Goal: Information Seeking & Learning: Learn about a topic

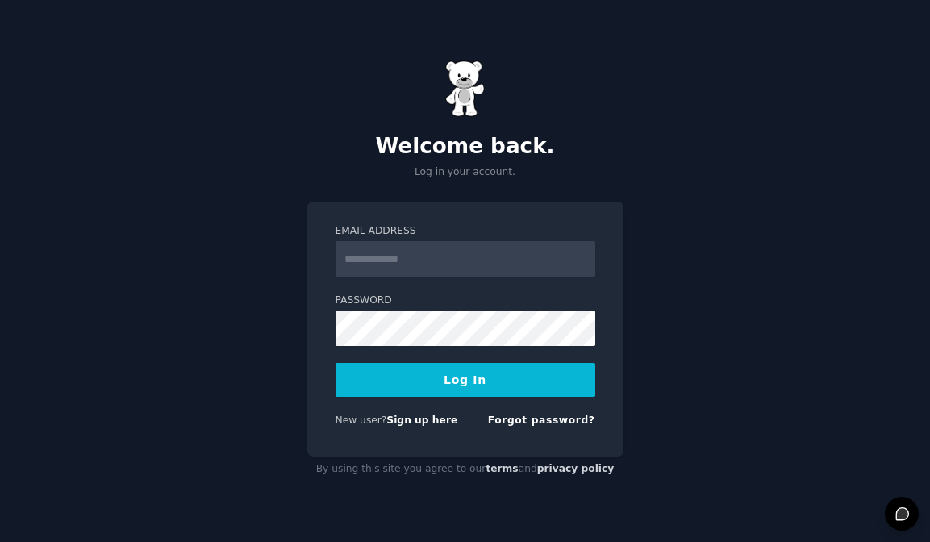
click at [405, 424] on link "Sign up here" at bounding box center [421, 420] width 71 height 11
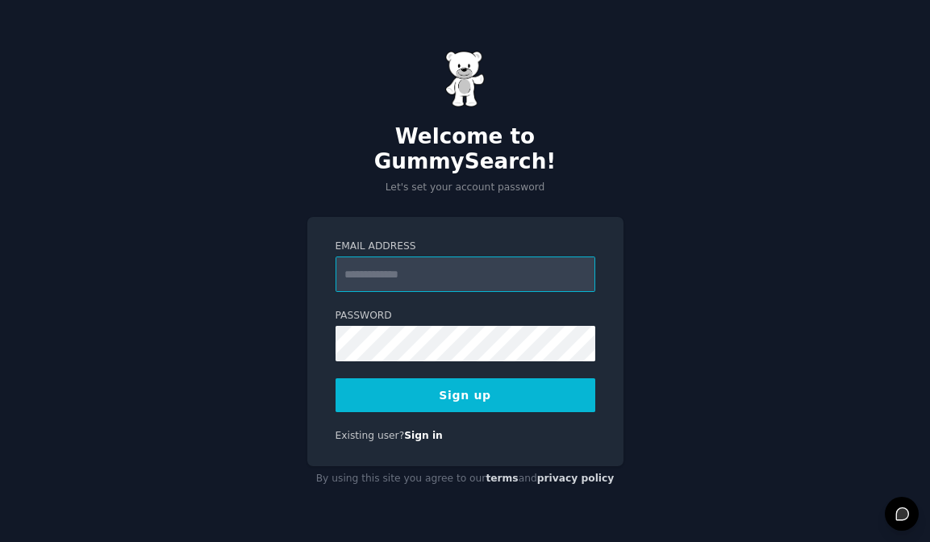
click at [406, 262] on input "Email Address" at bounding box center [466, 274] width 260 height 35
type input "*"
type input "**********"
click at [402, 380] on button "Sign up" at bounding box center [466, 395] width 260 height 34
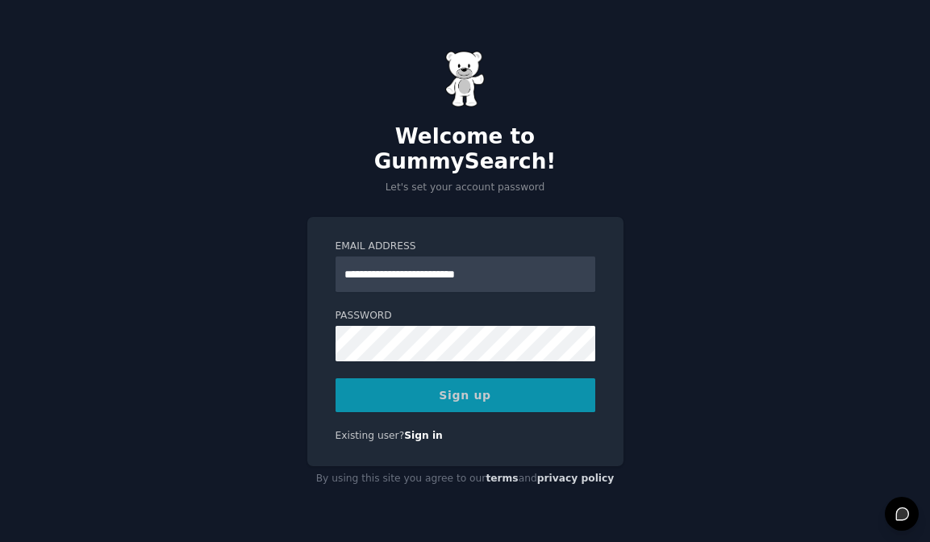
click at [360, 393] on div "Sign up" at bounding box center [466, 395] width 260 height 34
click at [202, 344] on div "**********" at bounding box center [465, 271] width 930 height 542
click at [453, 429] on div "Existing user? Sign in" at bounding box center [466, 436] width 260 height 15
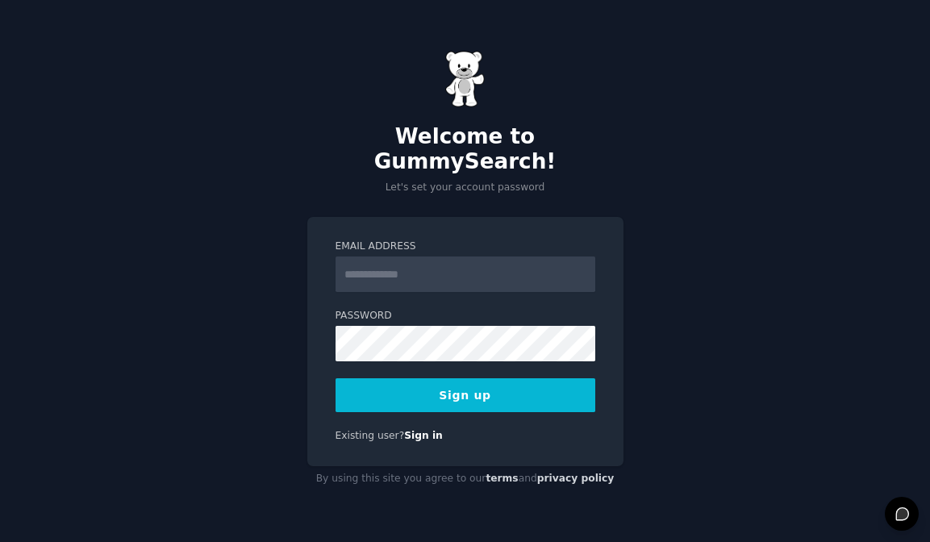
click at [376, 265] on input "Email Address" at bounding box center [466, 274] width 260 height 35
type input "**********"
click at [445, 378] on button "Sign up" at bounding box center [466, 395] width 260 height 34
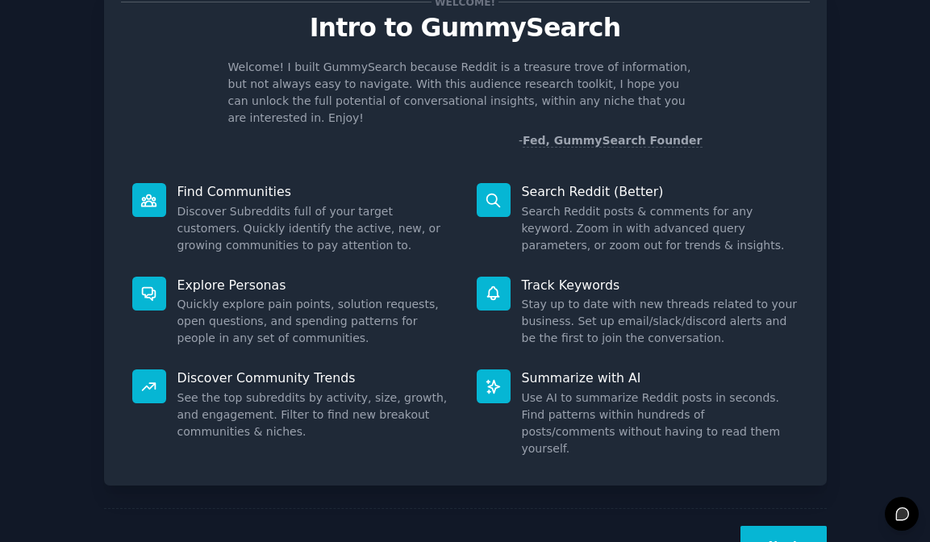
scroll to position [61, 0]
click at [767, 525] on button "Next" at bounding box center [784, 545] width 86 height 40
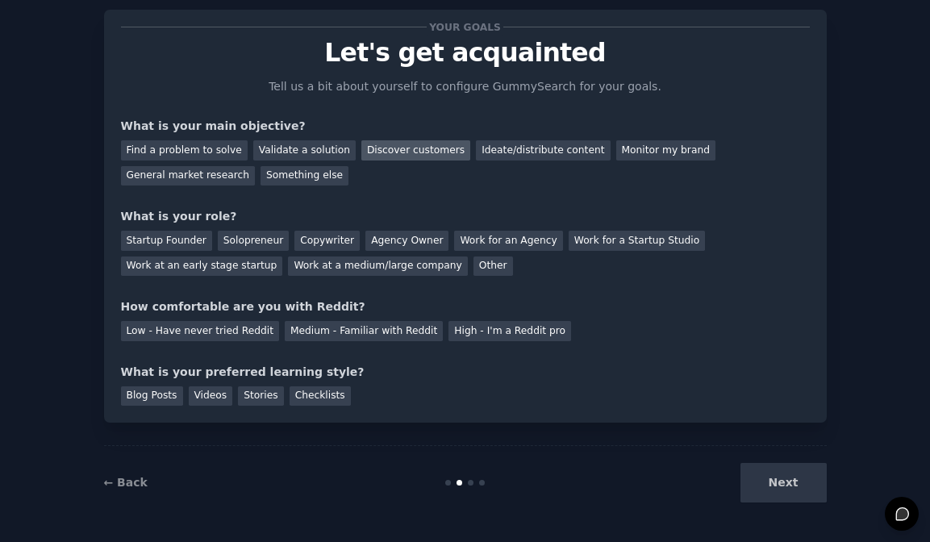
click at [396, 143] on div "Discover customers" at bounding box center [415, 150] width 109 height 20
click at [511, 158] on div "Ideate/distribute content" at bounding box center [543, 150] width 134 height 20
click at [439, 153] on div "Discover customers" at bounding box center [415, 150] width 109 height 20
click at [184, 239] on div "Startup Founder" at bounding box center [166, 241] width 91 height 20
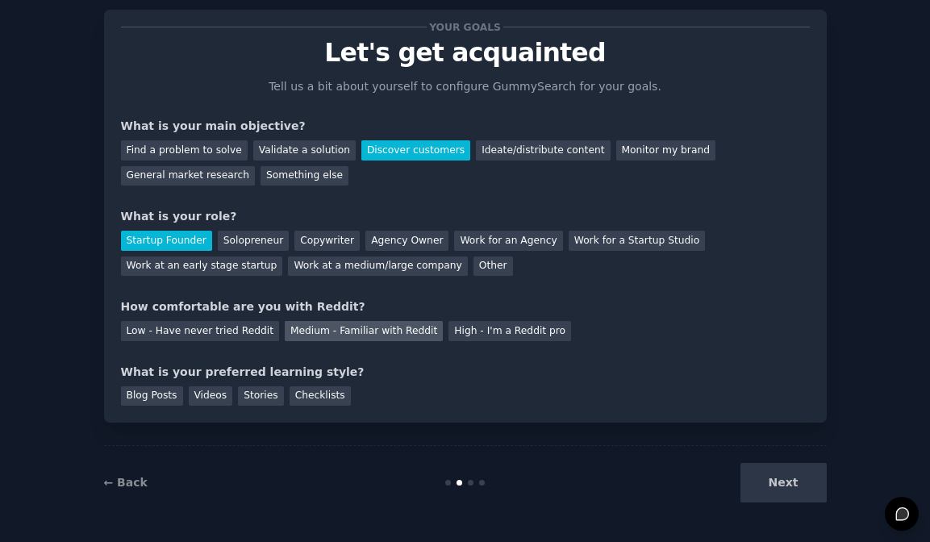
click at [371, 340] on div "Medium - Familiar with Reddit" at bounding box center [364, 331] width 158 height 20
click at [158, 395] on div "Blog Posts" at bounding box center [152, 396] width 62 height 20
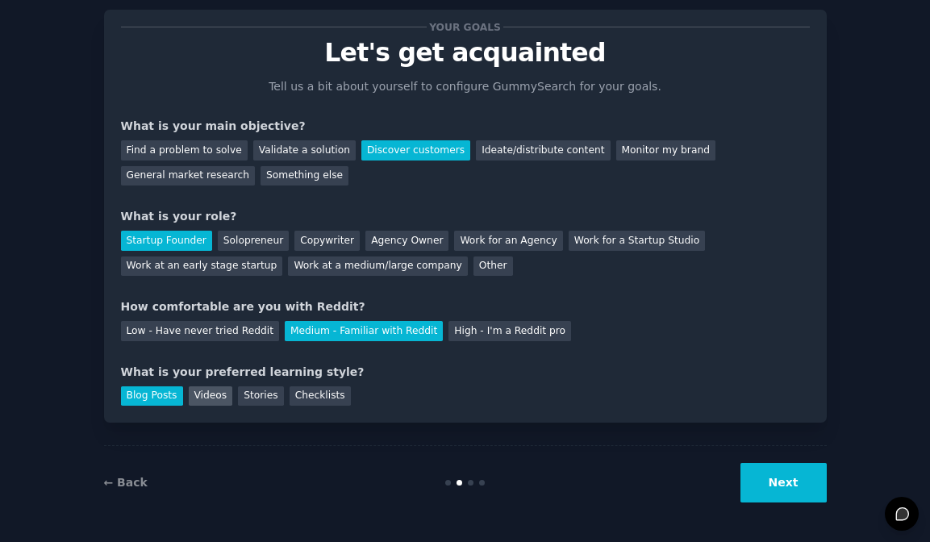
click at [215, 392] on div "Videos" at bounding box center [211, 396] width 44 height 20
click at [304, 398] on div "Checklists" at bounding box center [320, 396] width 61 height 20
click at [252, 397] on div "Stories" at bounding box center [260, 396] width 45 height 20
click at [803, 497] on button "Next" at bounding box center [784, 483] width 86 height 40
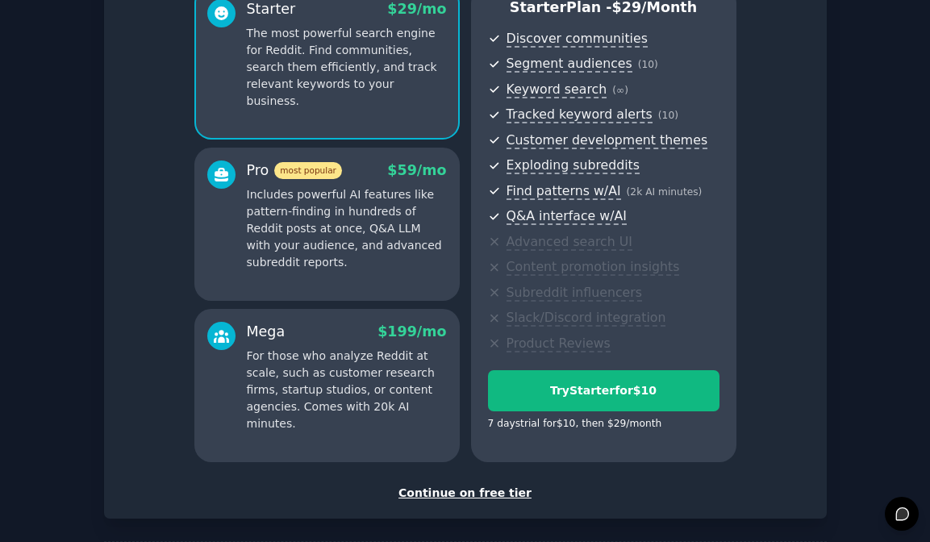
scroll to position [161, 0]
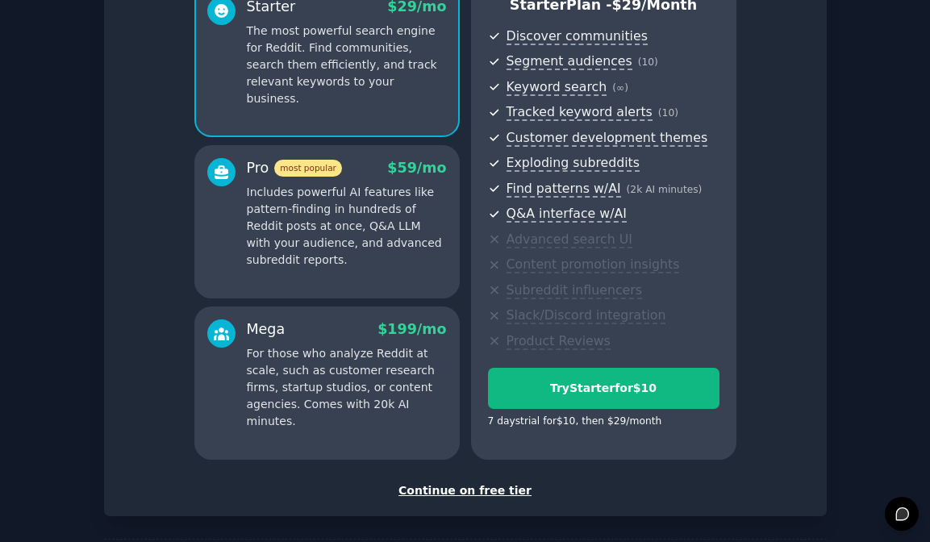
click at [485, 487] on div "Continue on free tier" at bounding box center [465, 490] width 689 height 17
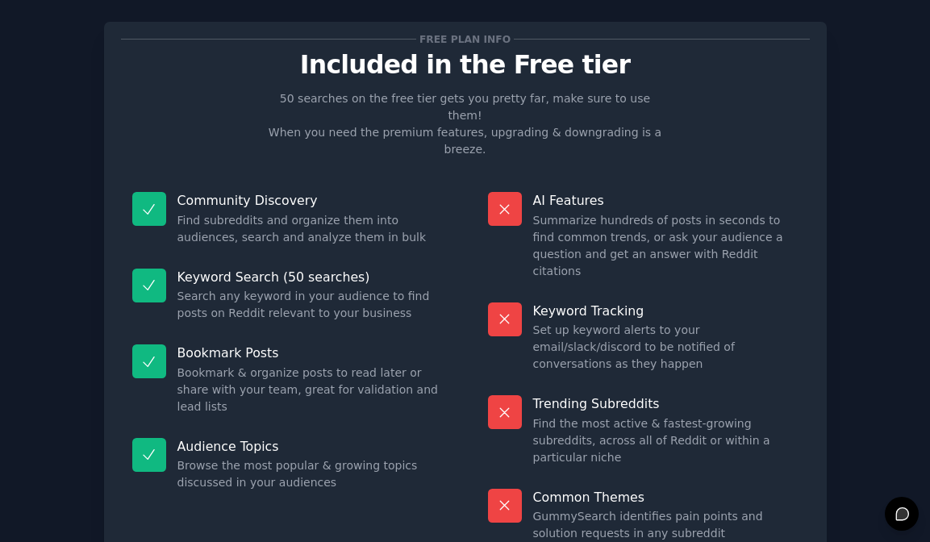
scroll to position [86, 0]
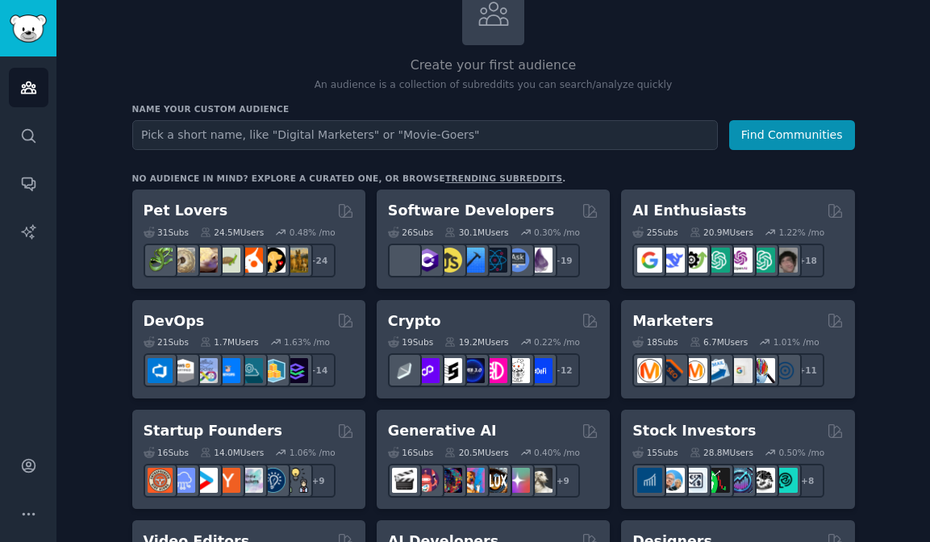
scroll to position [58, 0]
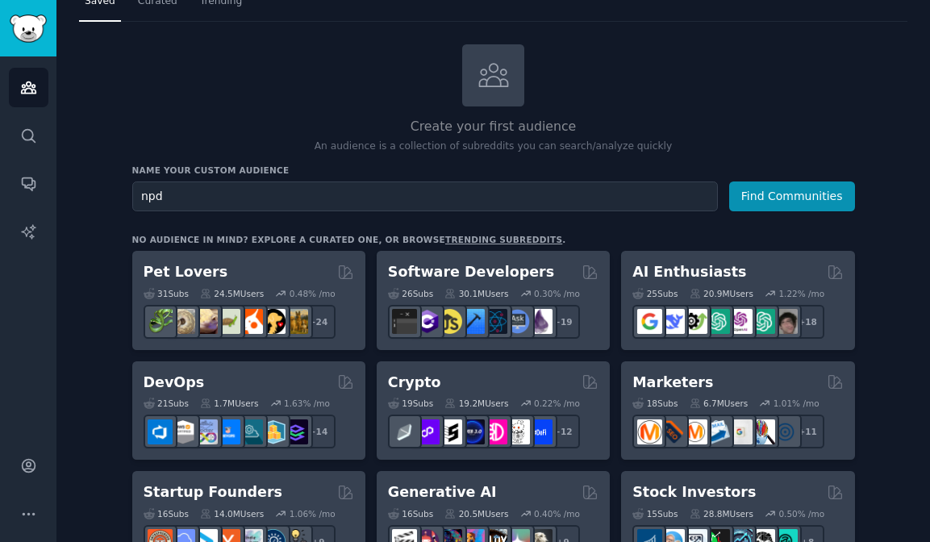
type input "npd"
click at [729, 181] on button "Find Communities" at bounding box center [792, 196] width 126 height 30
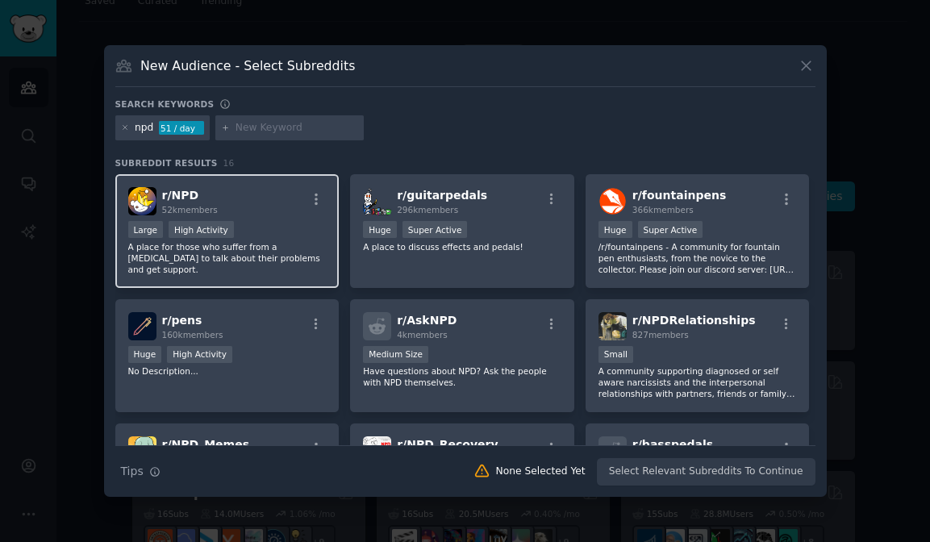
click at [295, 237] on div "Large High Activity" at bounding box center [227, 231] width 198 height 20
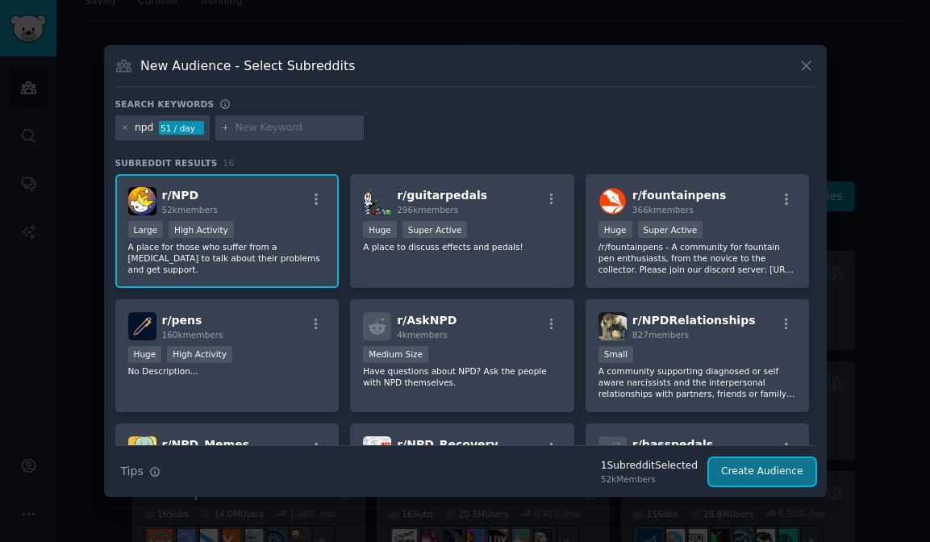
click at [731, 477] on button "Create Audience" at bounding box center [762, 471] width 106 height 27
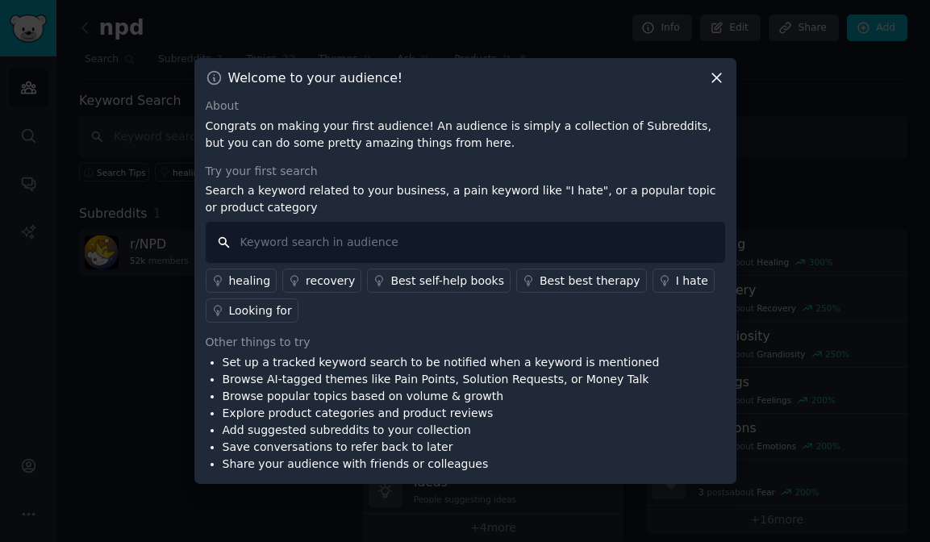
click at [528, 240] on input "text" at bounding box center [465, 242] width 519 height 41
type input "how to identify NPD partner"
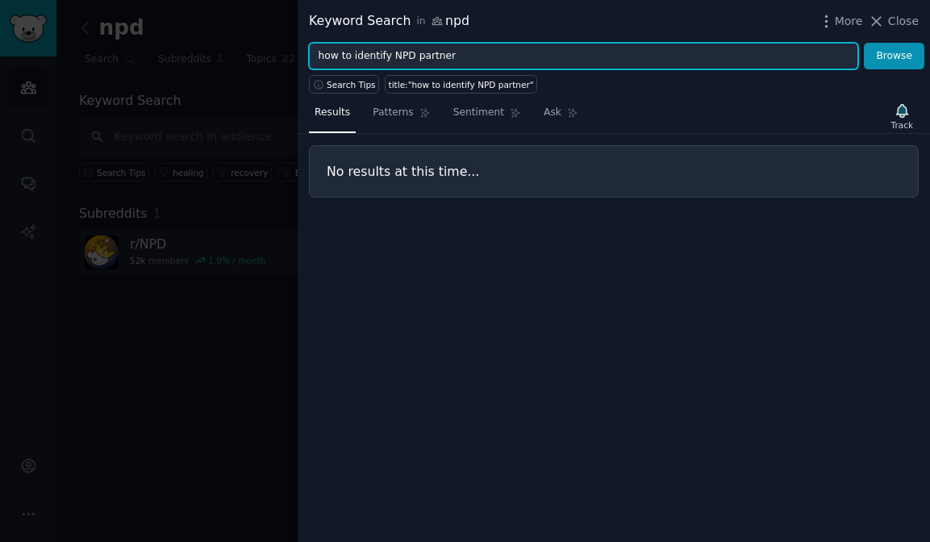
click at [489, 55] on input "how to identify NPD partner" at bounding box center [583, 56] width 549 height 27
click at [864, 43] on button "Browse" at bounding box center [894, 56] width 60 height 27
click at [423, 49] on input "how to identify NPD" at bounding box center [583, 56] width 549 height 27
type input "how to identify"
click at [864, 43] on button "Browse" at bounding box center [894, 56] width 60 height 27
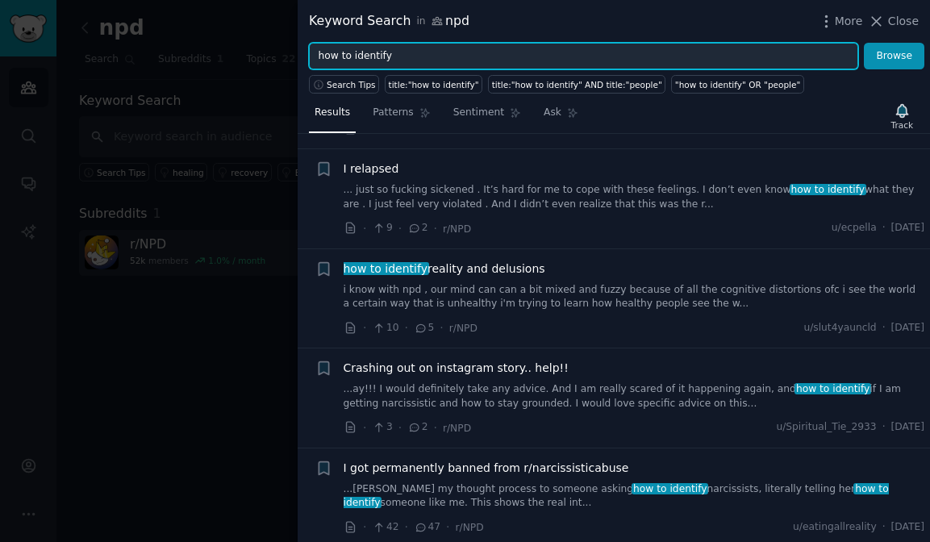
scroll to position [113, 0]
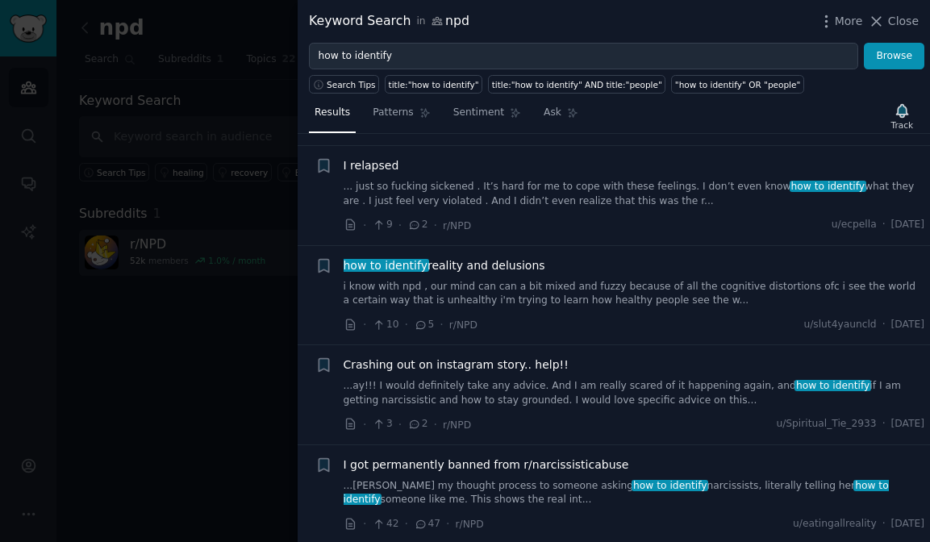
click at [230, 335] on div at bounding box center [465, 271] width 930 height 542
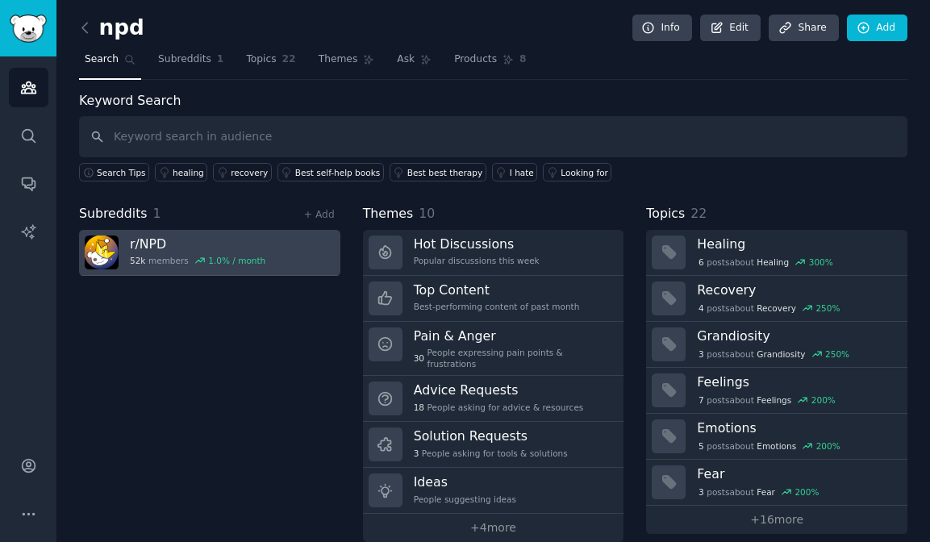
click at [252, 251] on h3 "r/ NPD" at bounding box center [198, 244] width 136 height 17
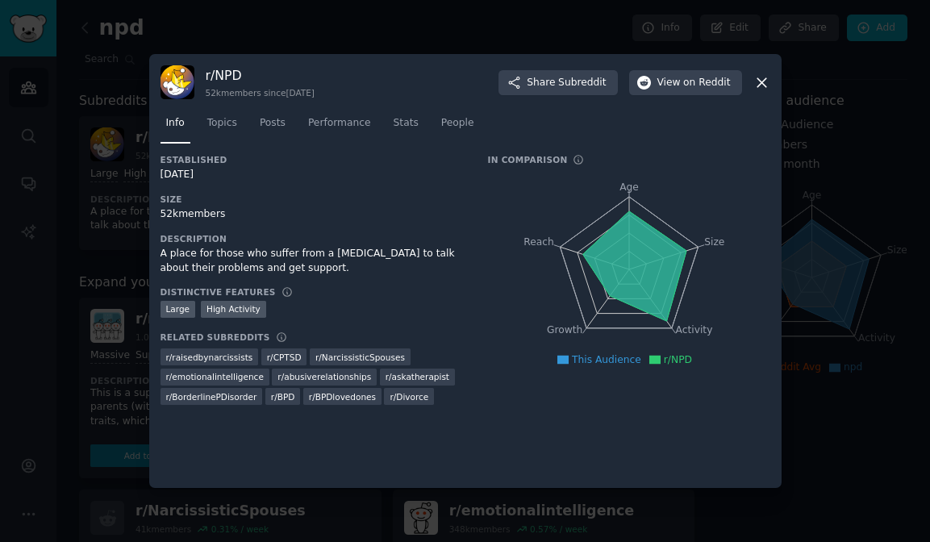
click at [263, 35] on div at bounding box center [465, 271] width 930 height 542
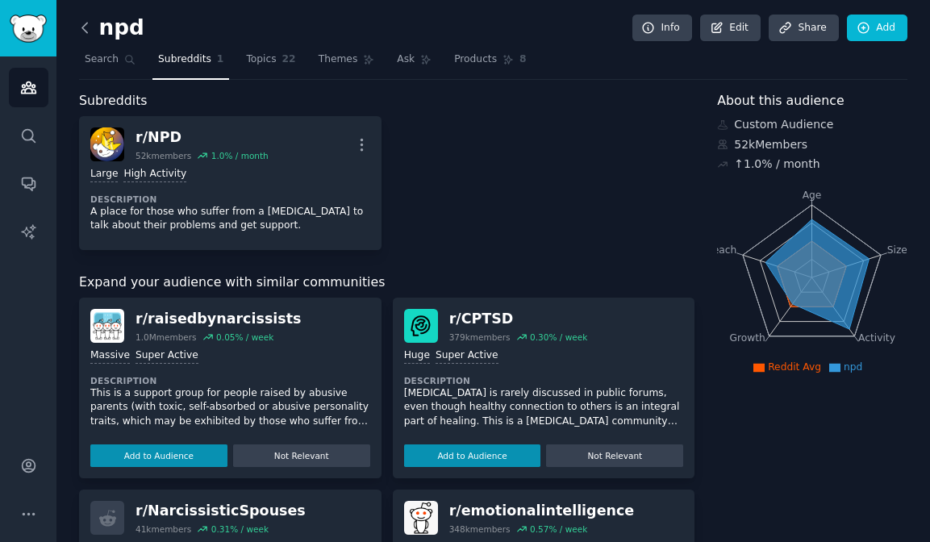
click at [85, 32] on icon at bounding box center [85, 27] width 17 height 17
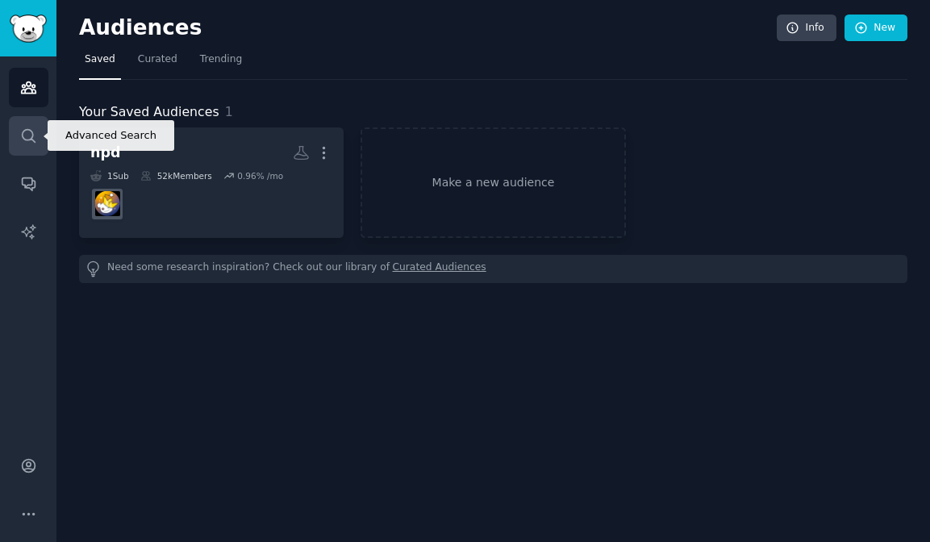
click at [30, 123] on link "Search" at bounding box center [29, 136] width 40 height 40
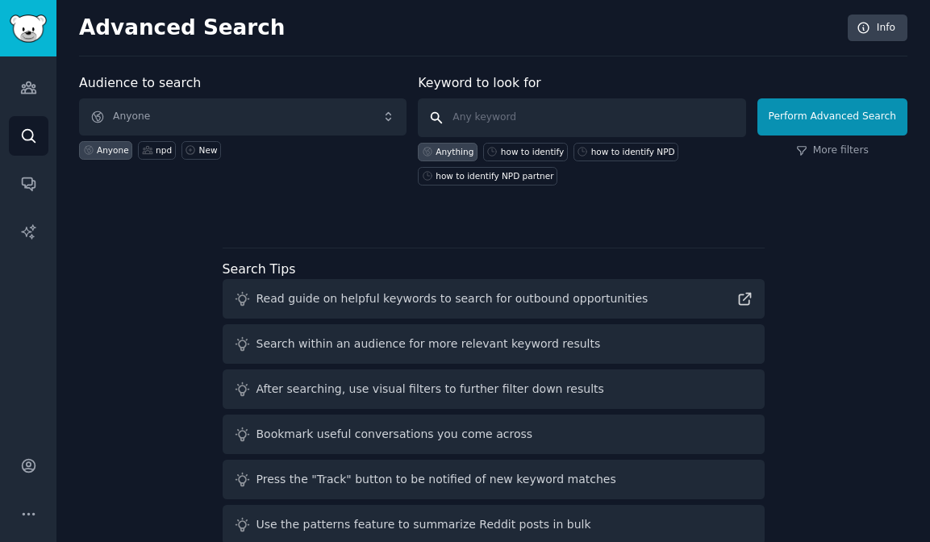
click at [555, 116] on input "text" at bounding box center [581, 117] width 327 height 39
type input "anxiety attachment"
click button "Perform Advanced Search" at bounding box center [832, 116] width 150 height 37
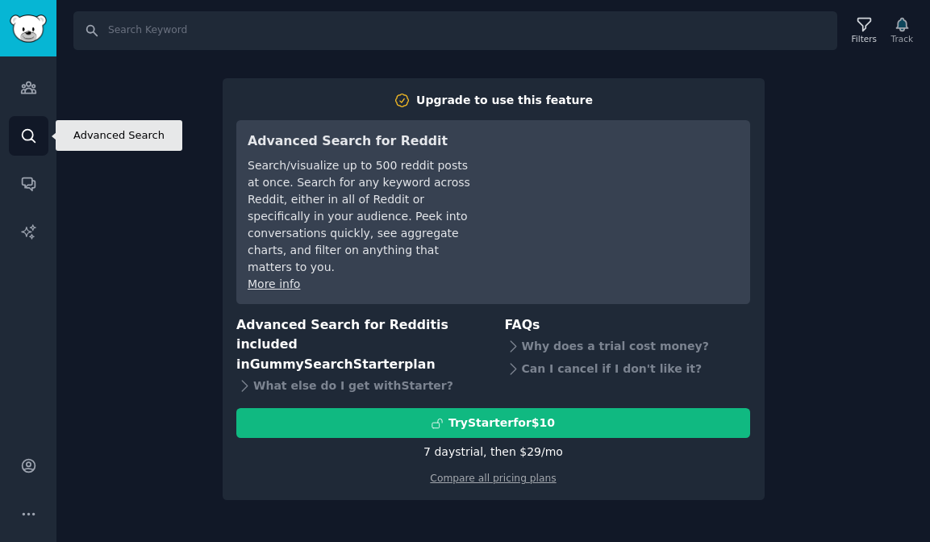
click at [33, 143] on icon "Sidebar" at bounding box center [28, 135] width 17 height 17
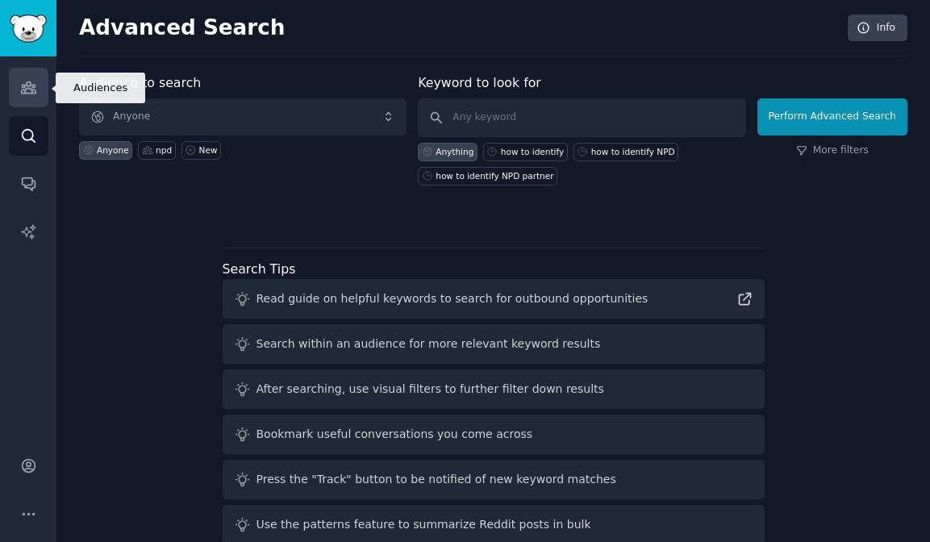
click at [25, 106] on link "Audiences" at bounding box center [29, 88] width 40 height 40
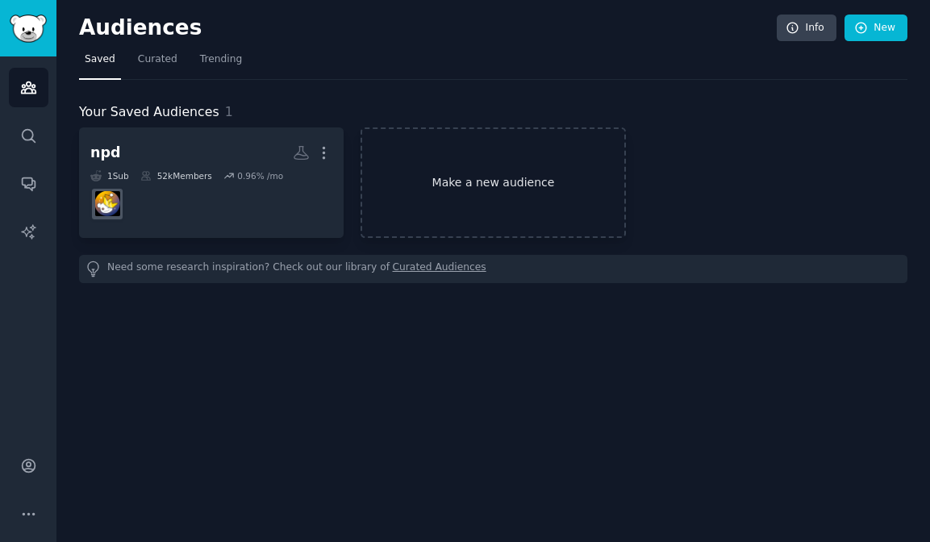
click at [467, 170] on link "Make a new audience" at bounding box center [493, 182] width 265 height 111
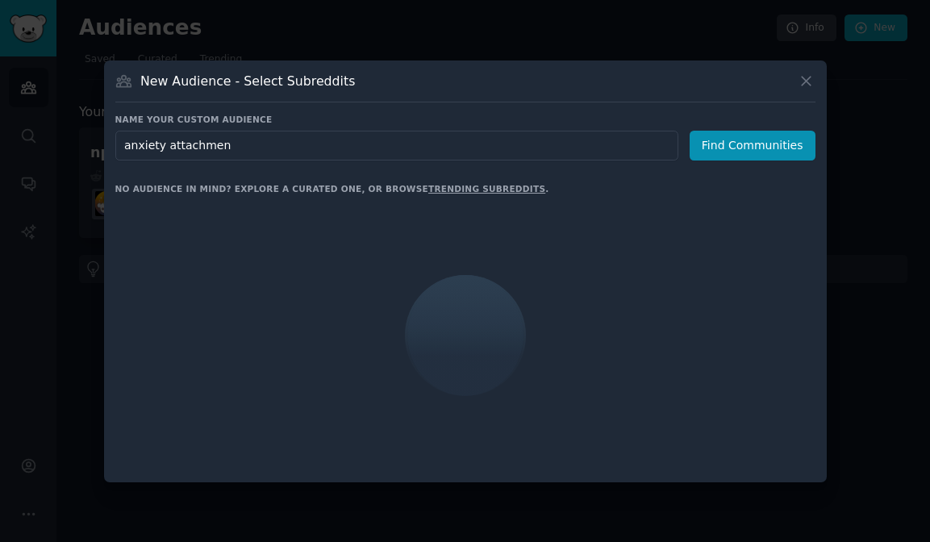
type input "anxiety attachment"
click button "Find Communities" at bounding box center [753, 146] width 126 height 30
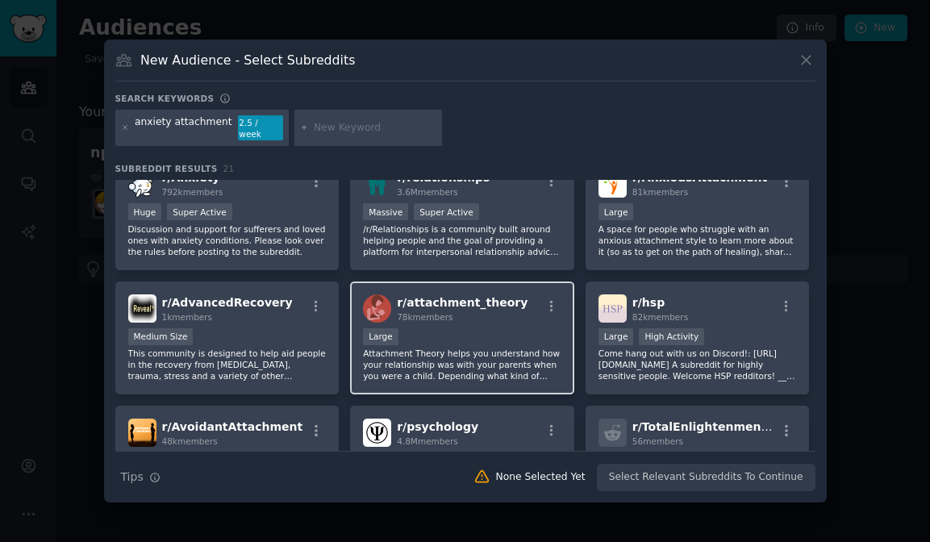
scroll to position [19, 0]
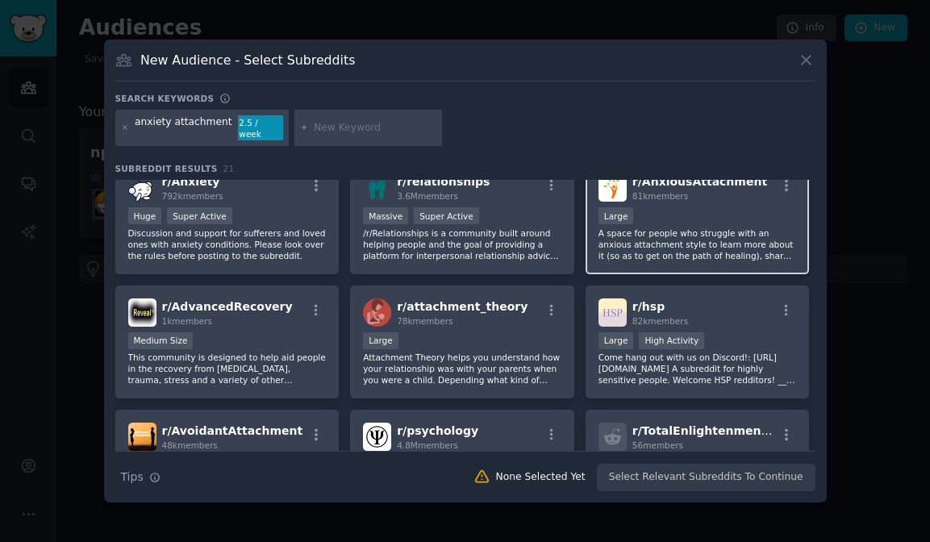
click at [680, 227] on p "A space for people who struggle with an anxious attachment style to learn more …" at bounding box center [698, 244] width 198 height 34
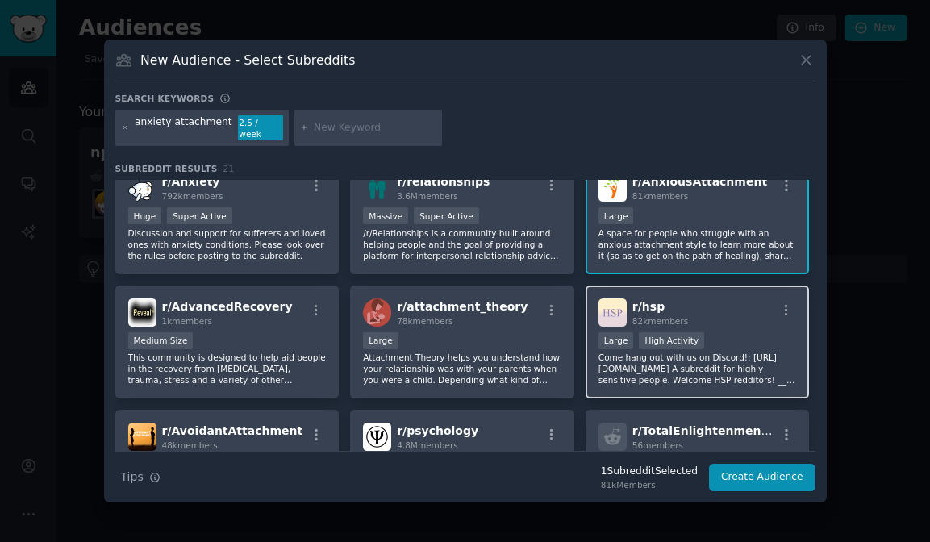
scroll to position [0, 0]
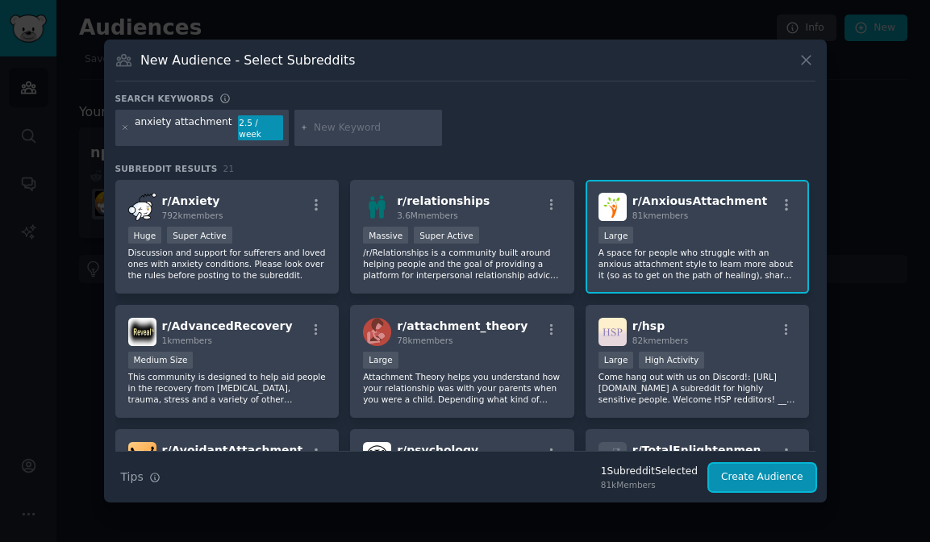
drag, startPoint x: 749, startPoint y: 478, endPoint x: 696, endPoint y: 183, distance: 299.9
click at [696, 183] on div "Search keywords anxiety attachment 2.5 / week Subreddit Results 21 r/ Anxiety 7…" at bounding box center [465, 292] width 700 height 399
click at [750, 473] on button "Create Audience" at bounding box center [762, 477] width 106 height 27
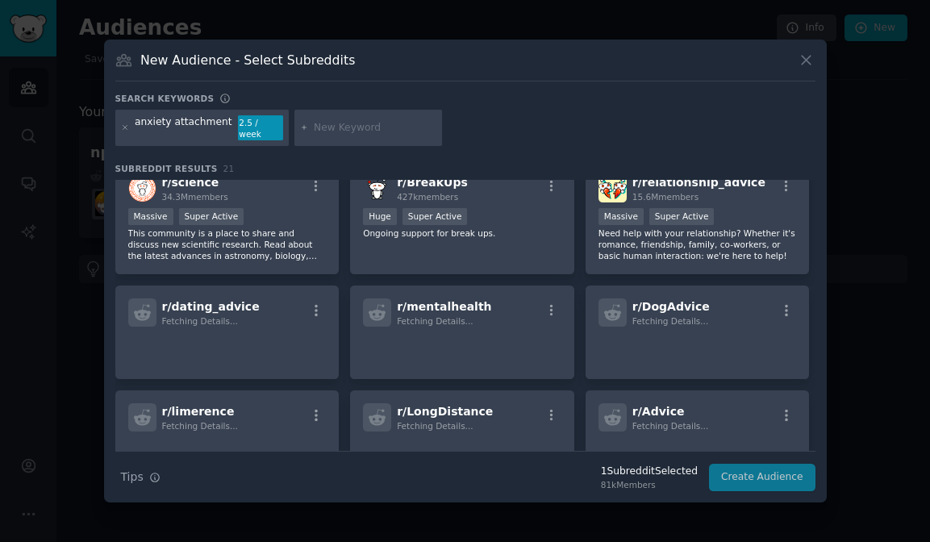
scroll to position [494, 0]
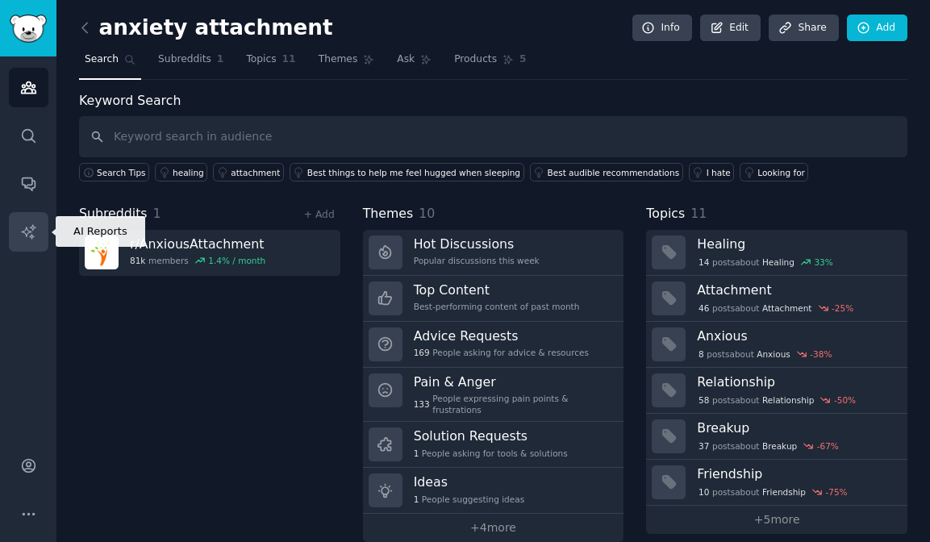
click at [37, 229] on link "AI Reports" at bounding box center [29, 232] width 40 height 40
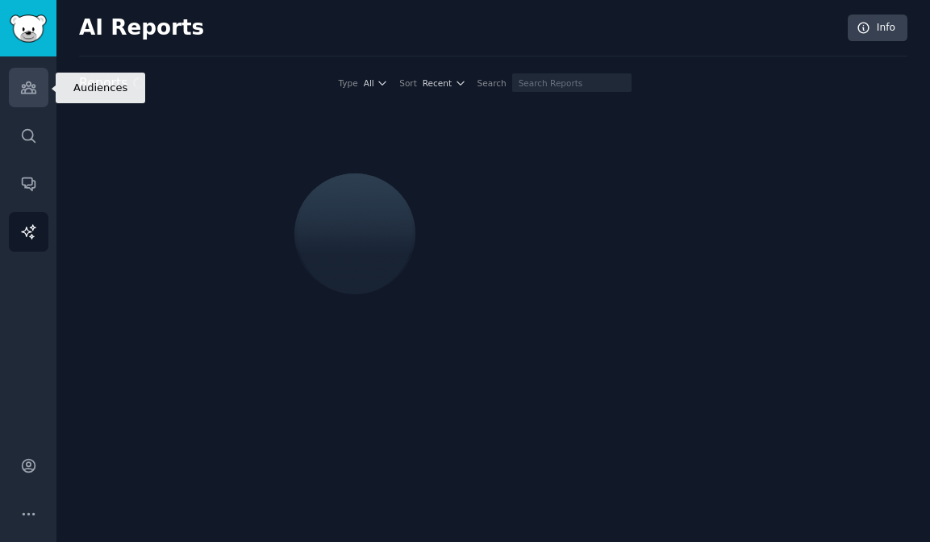
click at [35, 98] on link "Audiences" at bounding box center [29, 88] width 40 height 40
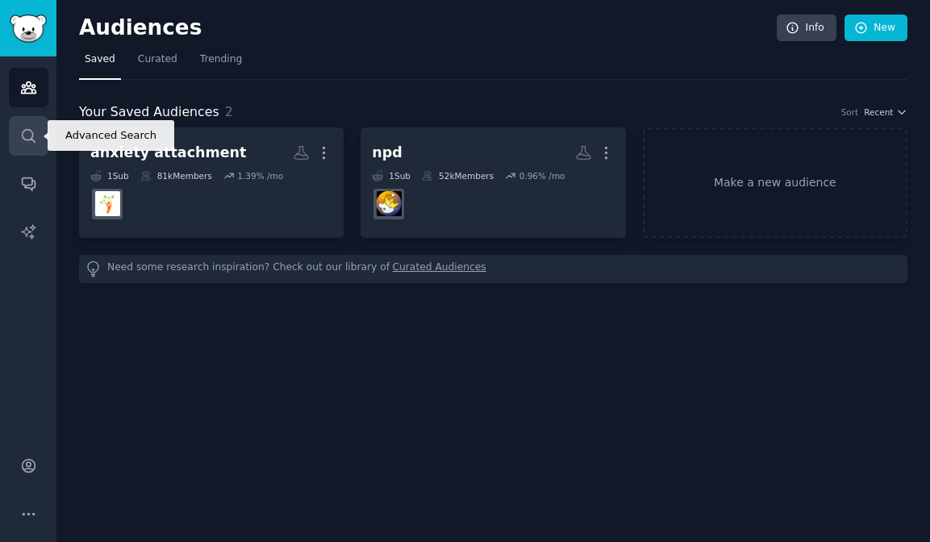
click at [32, 142] on icon "Sidebar" at bounding box center [28, 135] width 17 height 17
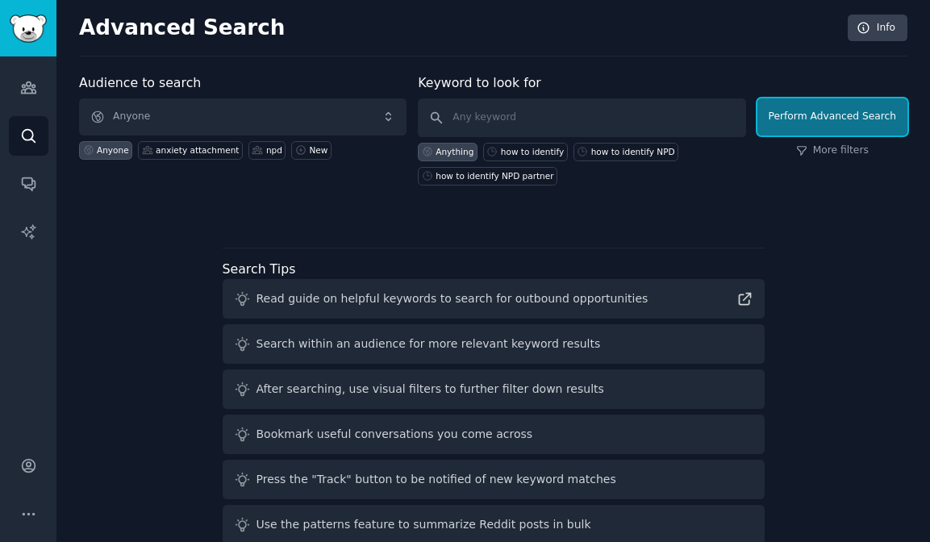
click at [810, 119] on button "Perform Advanced Search" at bounding box center [832, 116] width 150 height 37
click at [452, 351] on div "Search within an audience for more relevant keyword results" at bounding box center [429, 344] width 344 height 17
click at [457, 357] on div "Search within an audience for more relevant keyword results" at bounding box center [494, 344] width 542 height 40
click at [479, 306] on div "Read guide on helpful keywords to search for outbound opportunities" at bounding box center [453, 298] width 392 height 17
click at [528, 115] on input "text" at bounding box center [581, 117] width 327 height 39
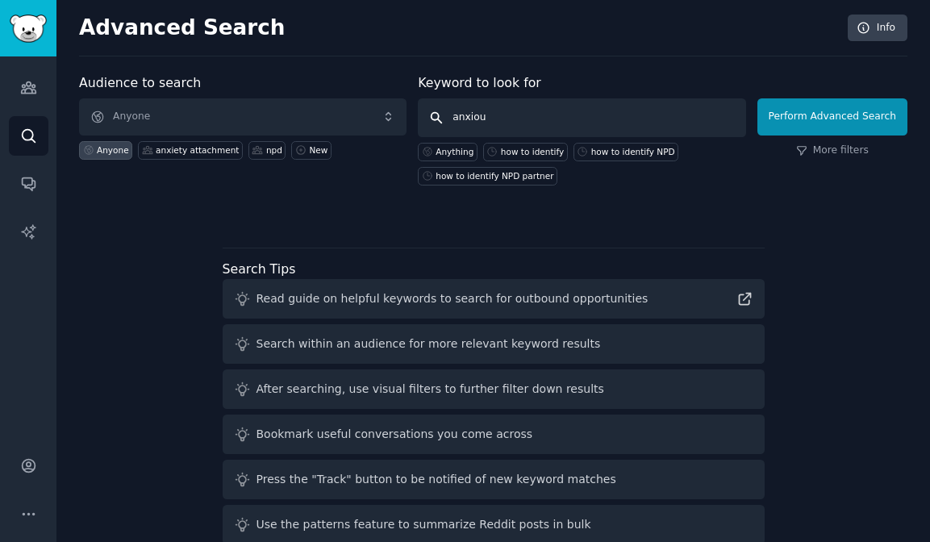
type input "anxious"
click button "Perform Advanced Search" at bounding box center [832, 116] width 150 height 37
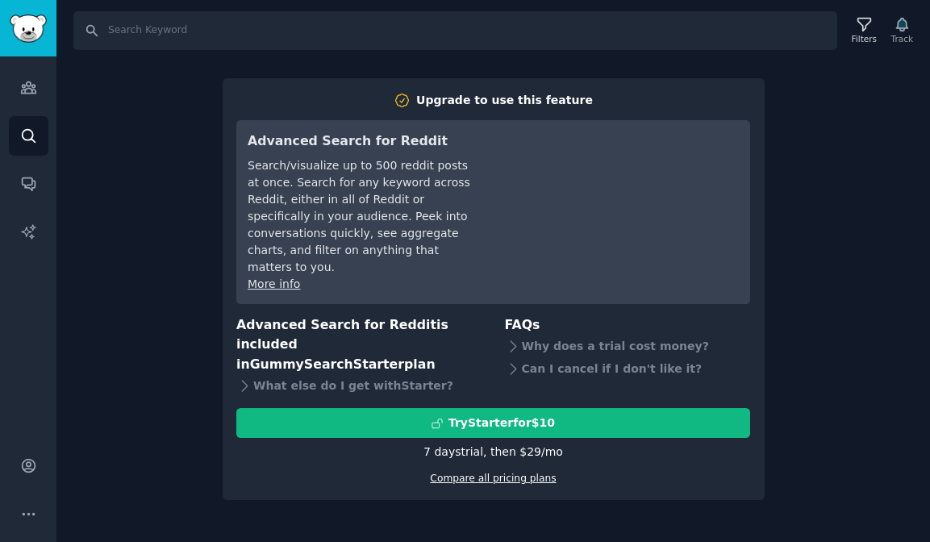
click at [452, 473] on link "Compare all pricing plans" at bounding box center [493, 478] width 126 height 11
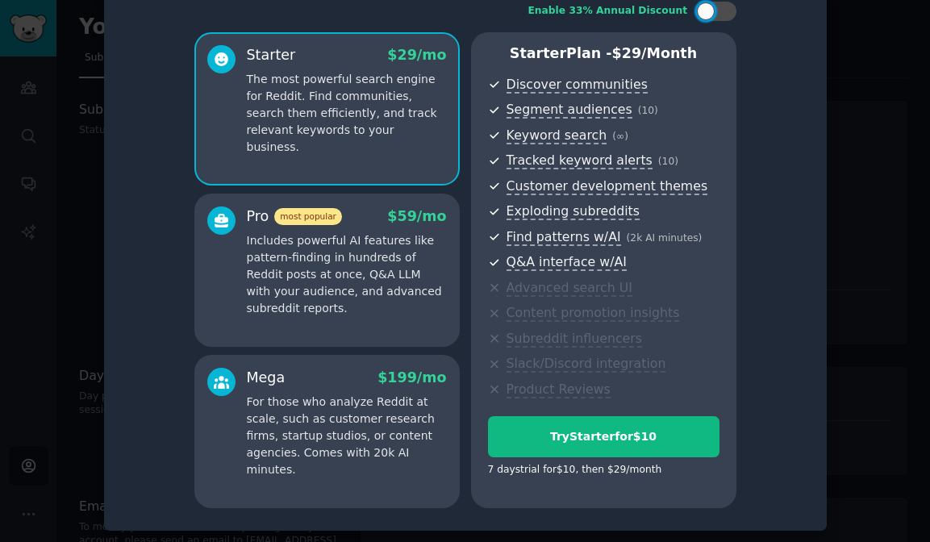
scroll to position [31, 0]
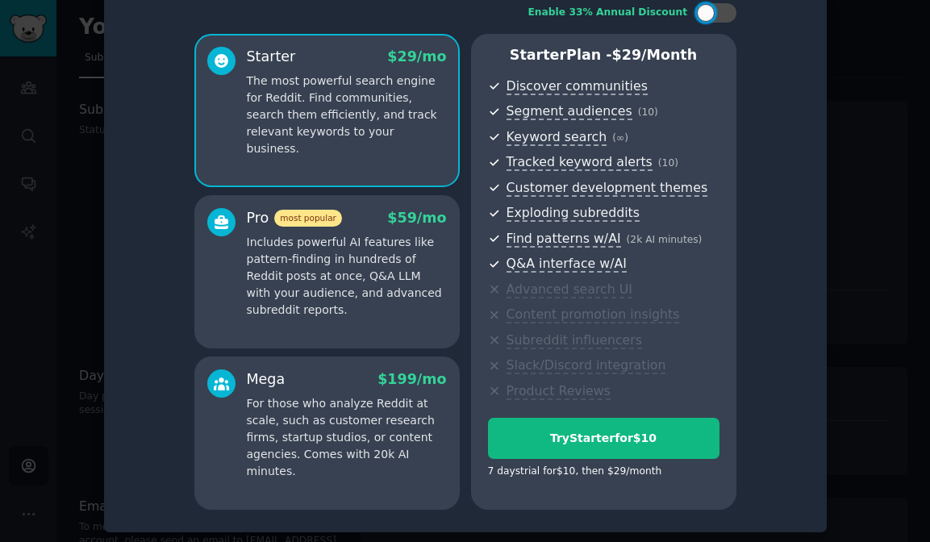
click at [283, 421] on p "For those who analyze Reddit at scale, such as customer research firms, startup…" at bounding box center [347, 437] width 200 height 85
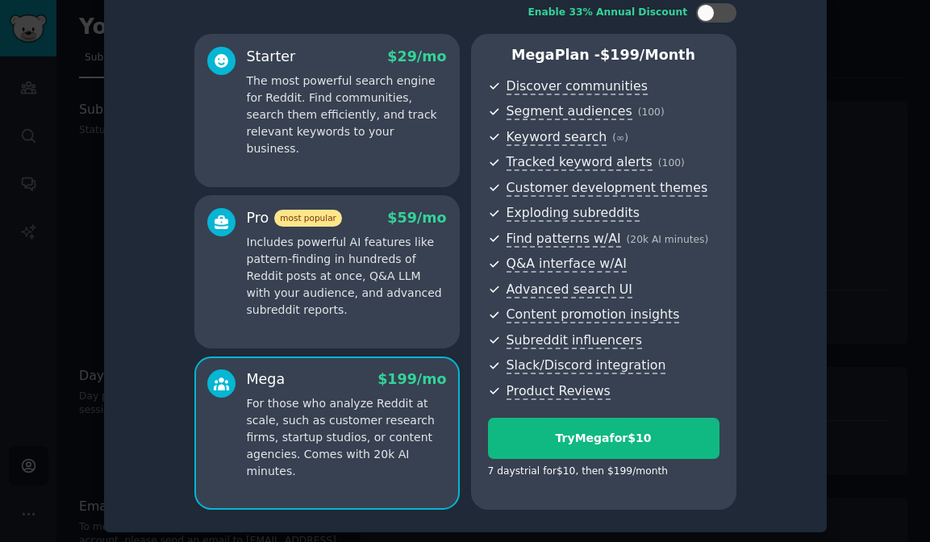
click at [356, 283] on p "Includes powerful AI features like pattern-finding in hundreds of Reddit posts …" at bounding box center [347, 276] width 200 height 85
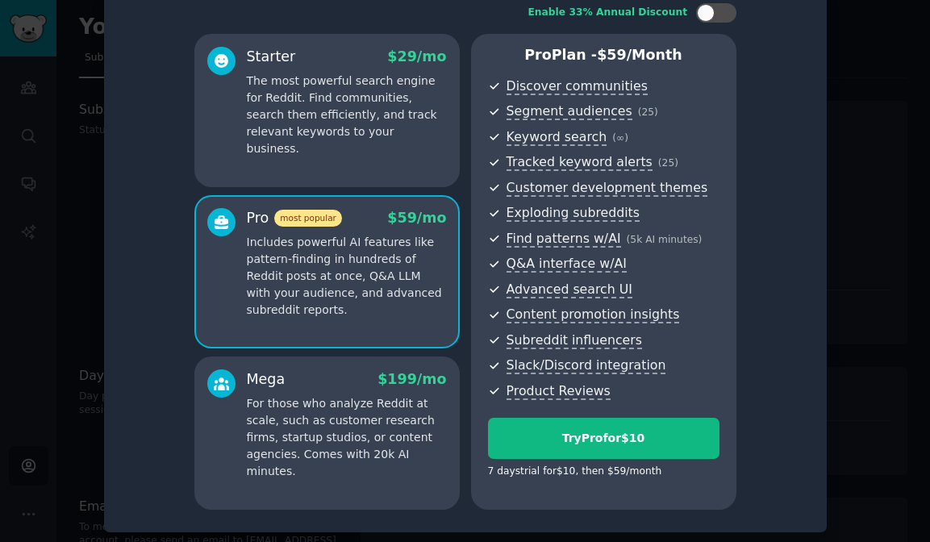
click at [358, 450] on p "For those who analyze Reddit at scale, such as customer research firms, startup…" at bounding box center [347, 437] width 200 height 85
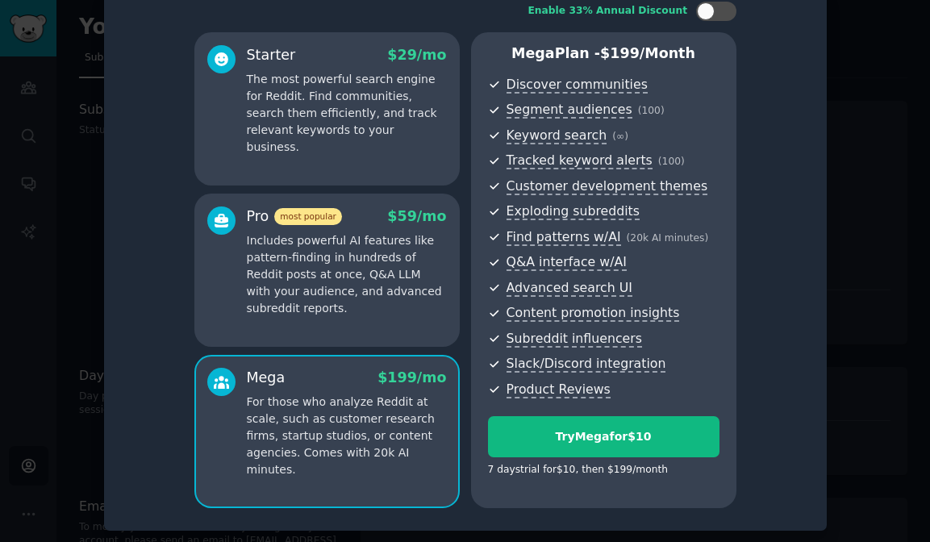
scroll to position [0, 0]
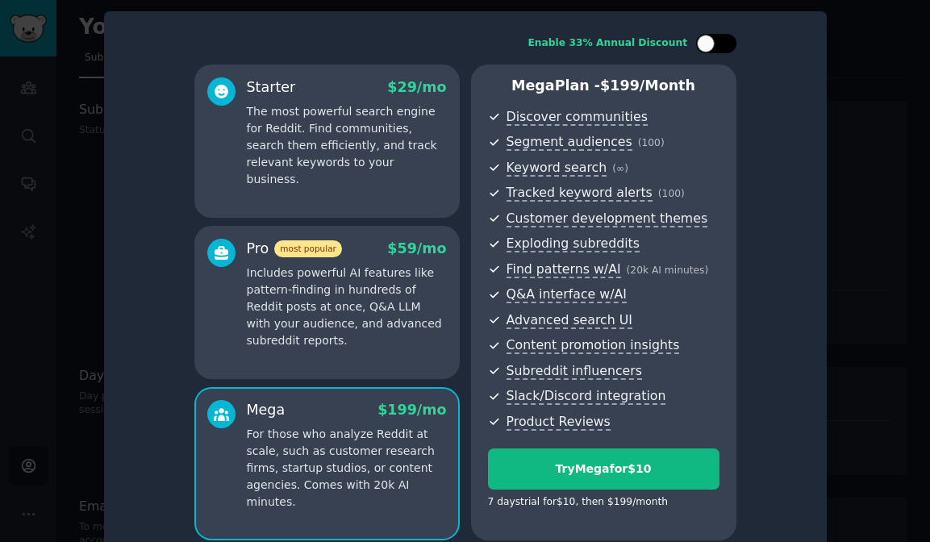
click at [707, 35] on div at bounding box center [706, 44] width 18 height 18
click at [710, 37] on div at bounding box center [716, 43] width 40 height 19
checkbox input "false"
click at [365, 288] on p "Includes powerful AI features like pattern-finding in hundreds of Reddit posts …" at bounding box center [347, 307] width 200 height 85
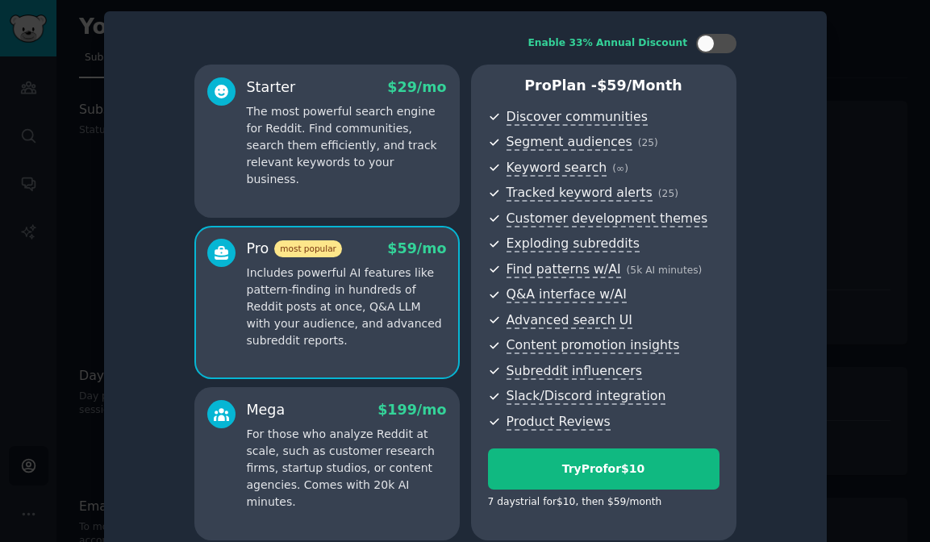
click at [354, 464] on p "For those who analyze Reddit at scale, such as customer research firms, startup…" at bounding box center [347, 468] width 200 height 85
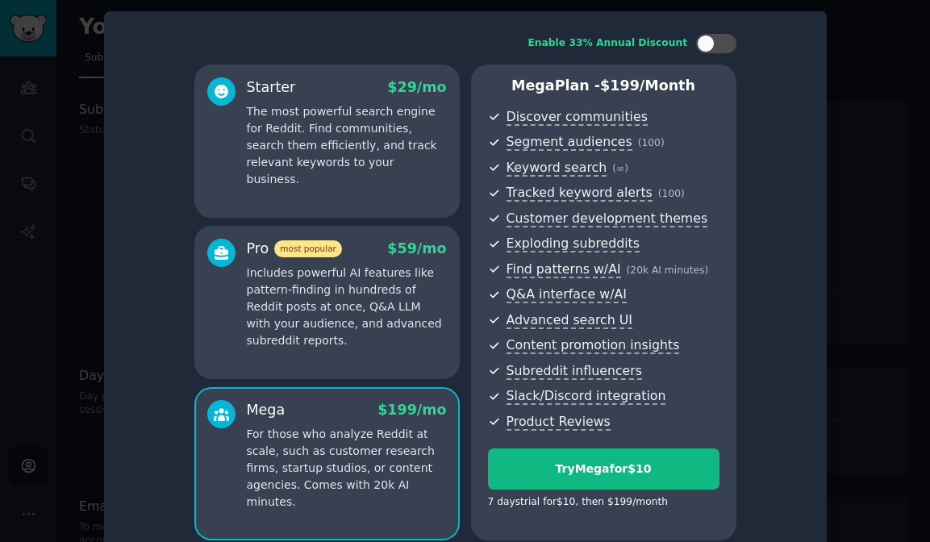
click at [361, 335] on p "Includes powerful AI features like pattern-finding in hundreds of Reddit posts …" at bounding box center [347, 307] width 200 height 85
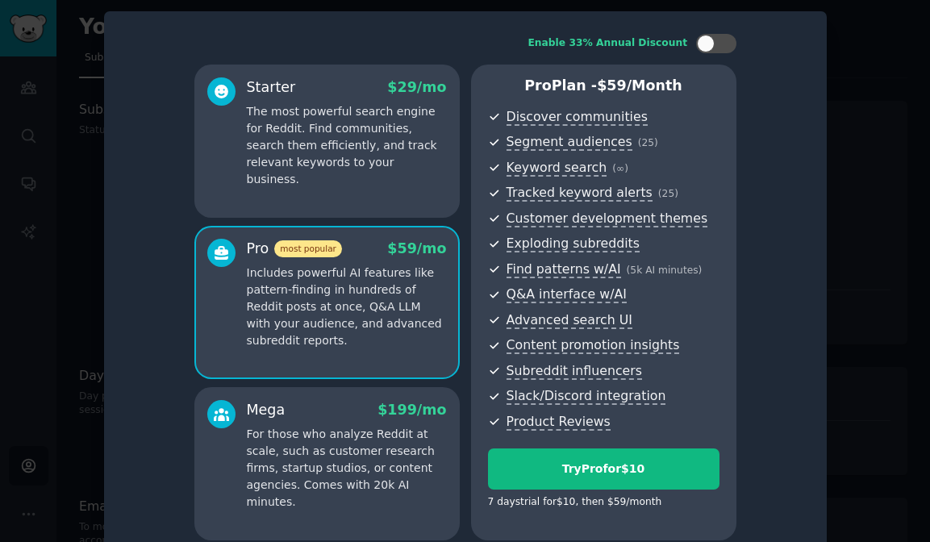
click at [364, 464] on p "For those who analyze Reddit at scale, such as customer research firms, startup…" at bounding box center [347, 468] width 200 height 85
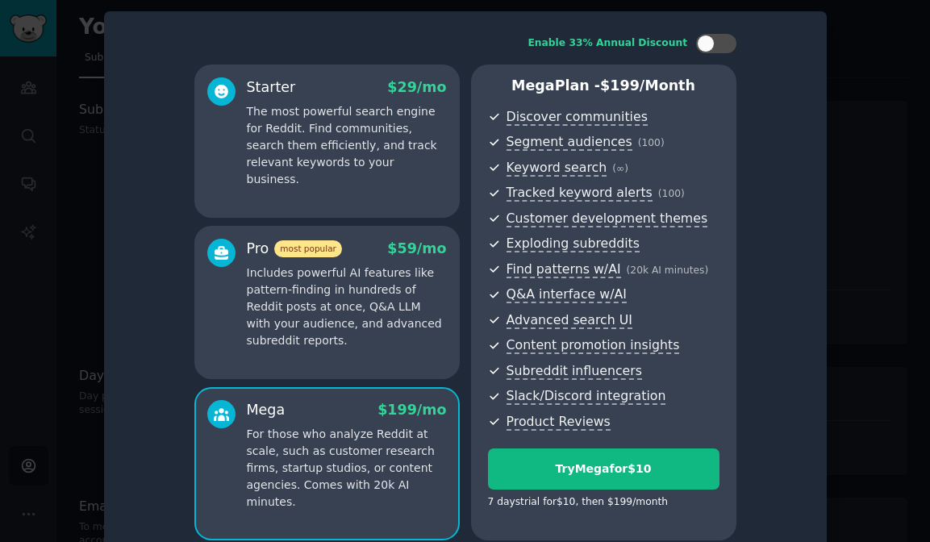
click at [349, 327] on p "Includes powerful AI features like pattern-finding in hundreds of Reddit posts …" at bounding box center [347, 307] width 200 height 85
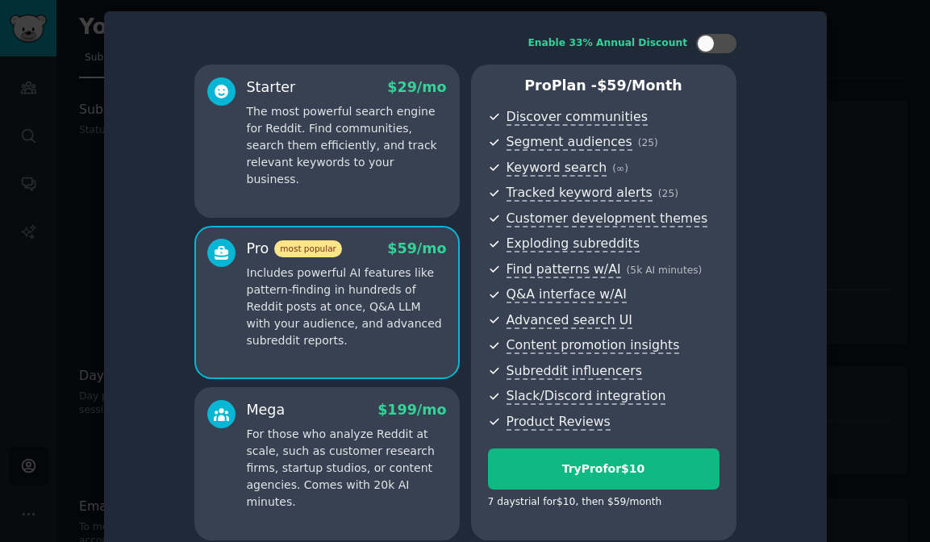
click at [348, 427] on p "For those who analyze Reddit at scale, such as customer research firms, startup…" at bounding box center [347, 468] width 200 height 85
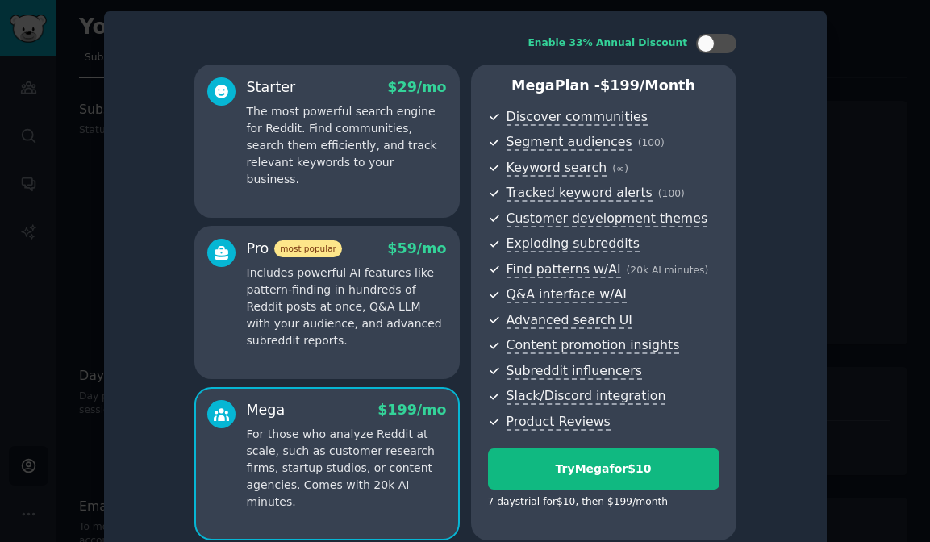
click at [348, 331] on p "Includes powerful AI features like pattern-finding in hundreds of Reddit posts …" at bounding box center [347, 307] width 200 height 85
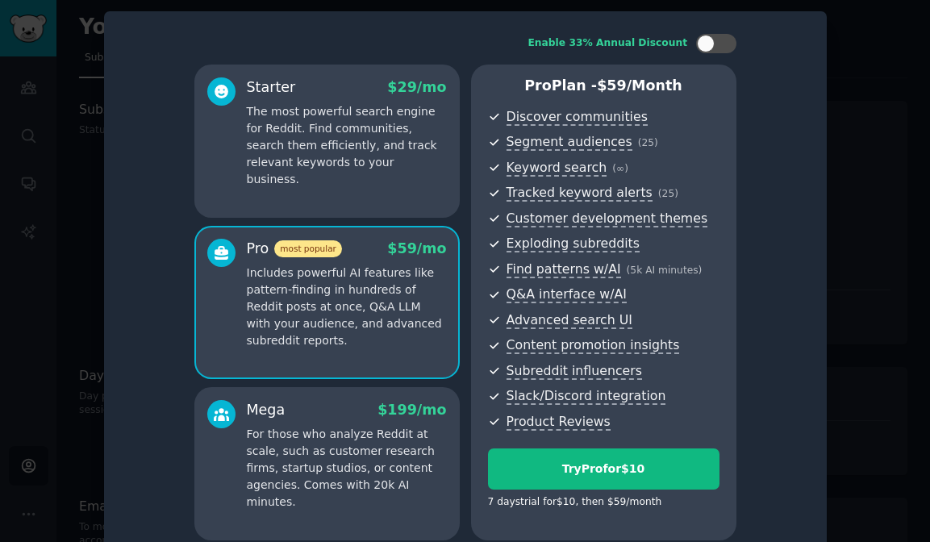
click at [347, 426] on p "For those who analyze Reddit at scale, such as customer research firms, startup…" at bounding box center [347, 468] width 200 height 85
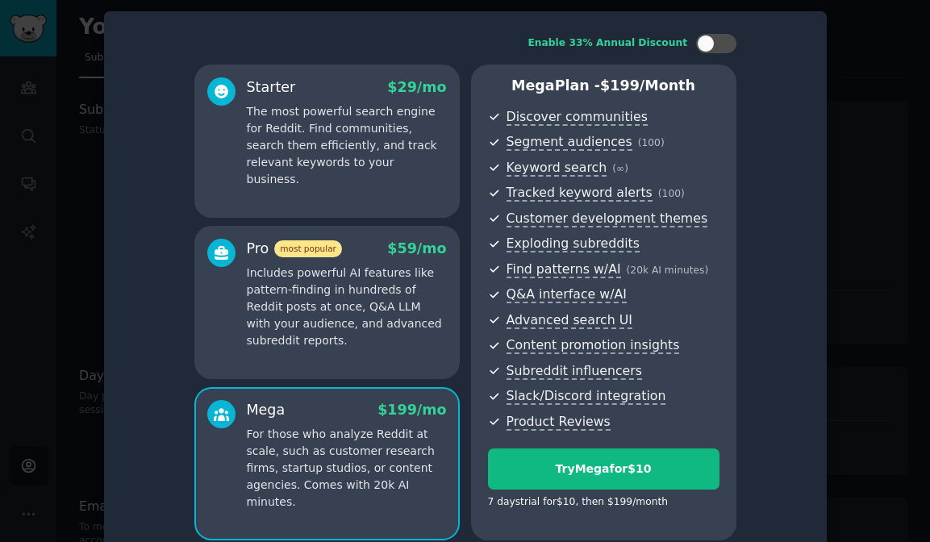
click at [71, 271] on div at bounding box center [465, 271] width 930 height 542
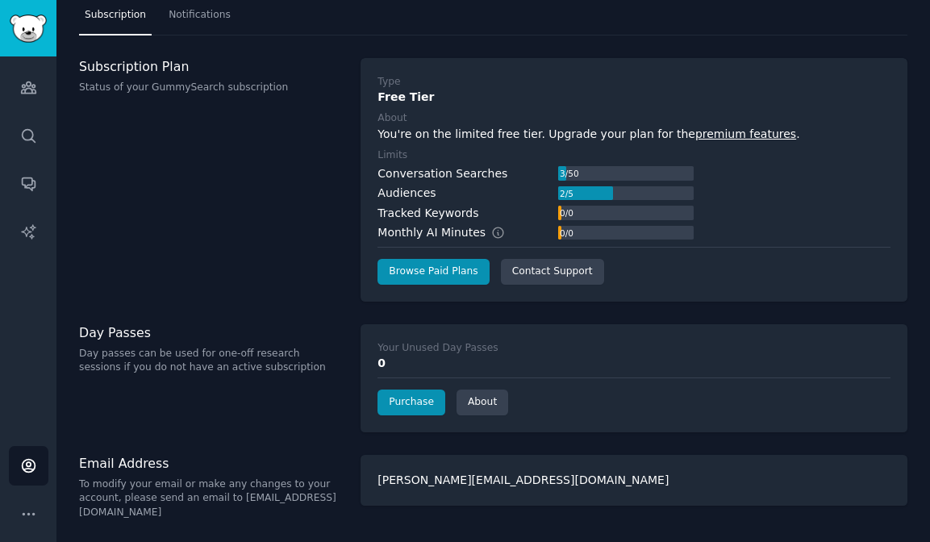
scroll to position [27, 0]
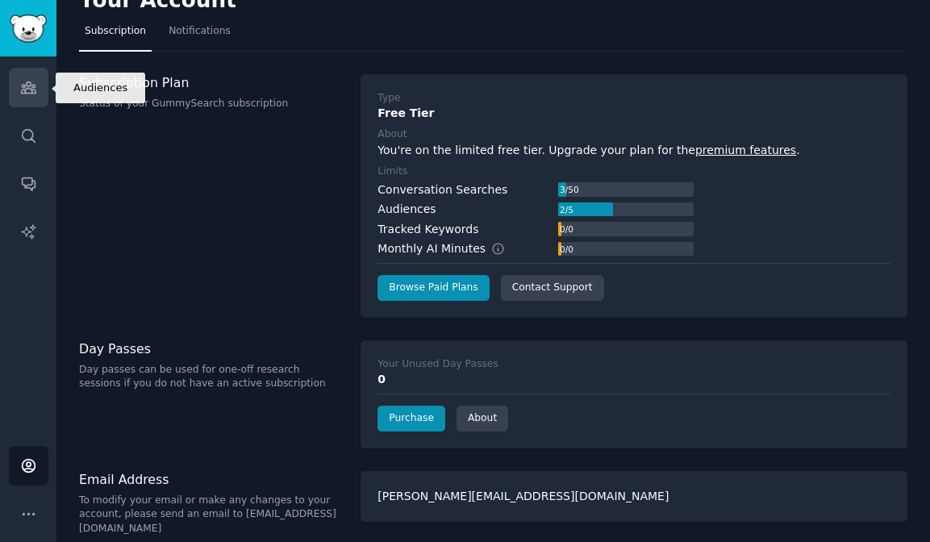
click at [17, 98] on link "Audiences" at bounding box center [29, 88] width 40 height 40
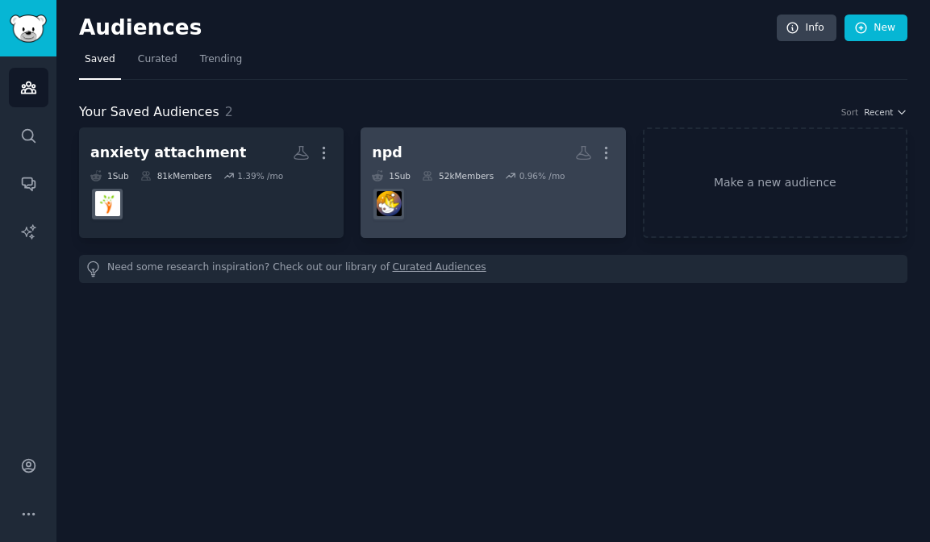
click at [462, 148] on h2 "npd More" at bounding box center [493, 153] width 242 height 28
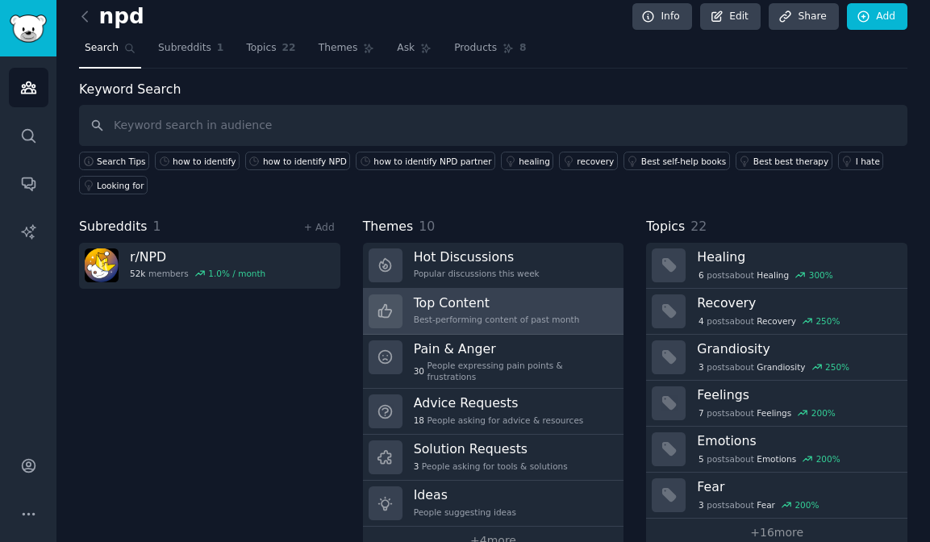
scroll to position [13, 0]
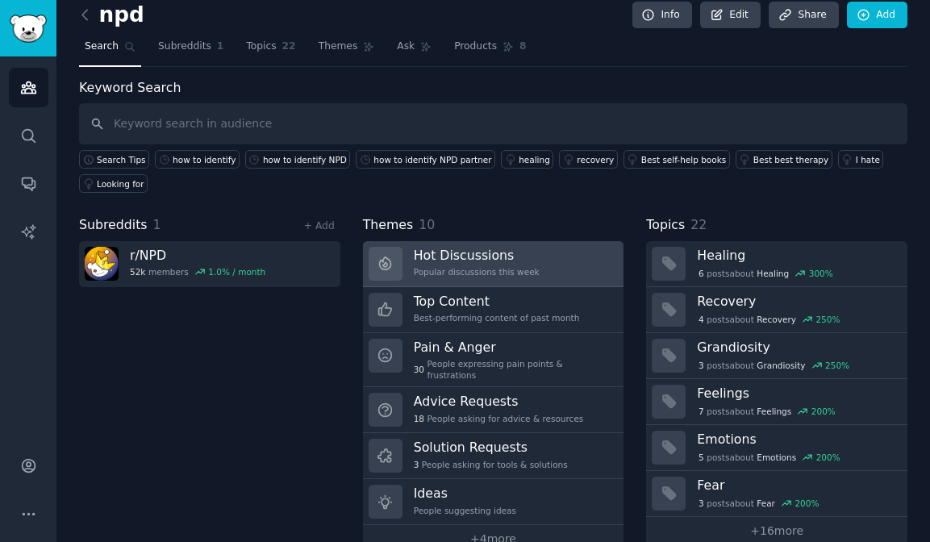
click at [476, 274] on div "Popular discussions this week" at bounding box center [477, 271] width 126 height 11
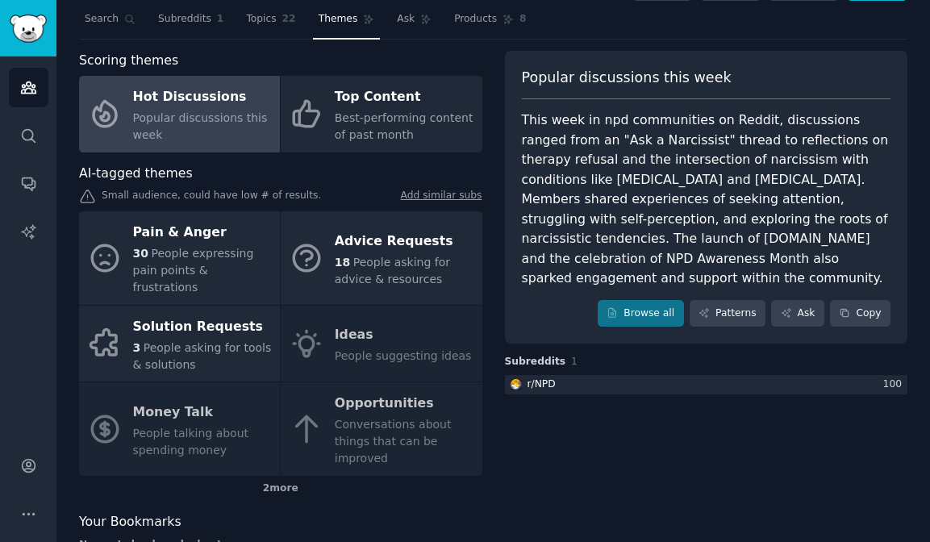
scroll to position [42, 0]
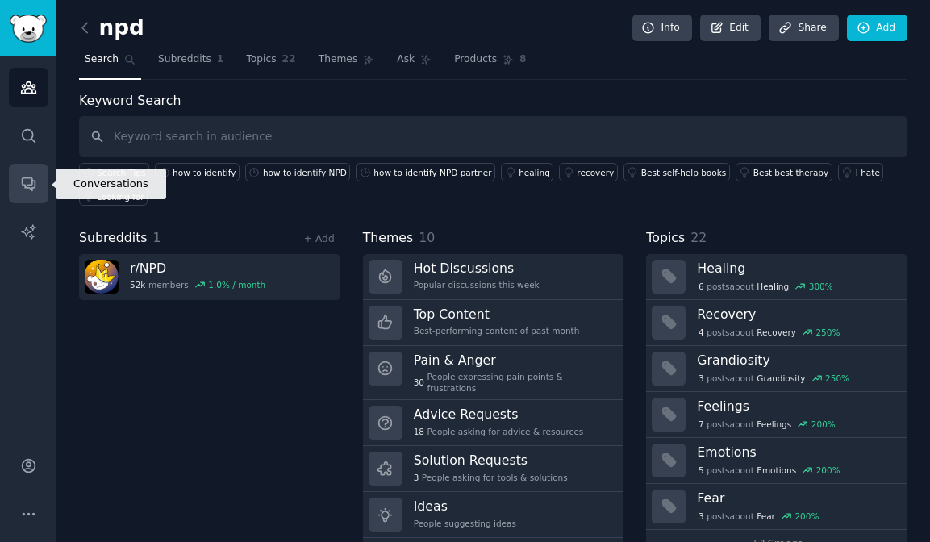
click at [28, 178] on icon "Sidebar" at bounding box center [28, 183] width 17 height 17
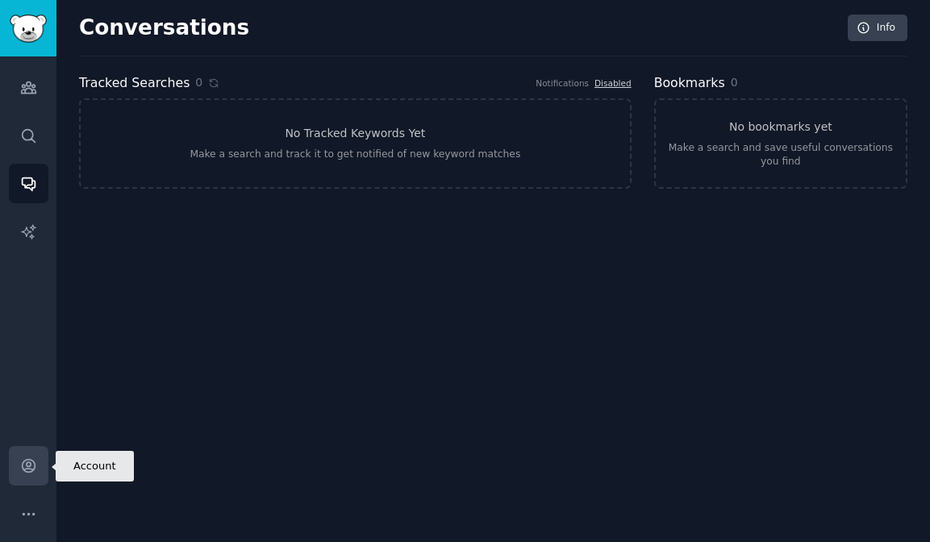
click at [31, 459] on icon "Sidebar" at bounding box center [28, 465] width 17 height 17
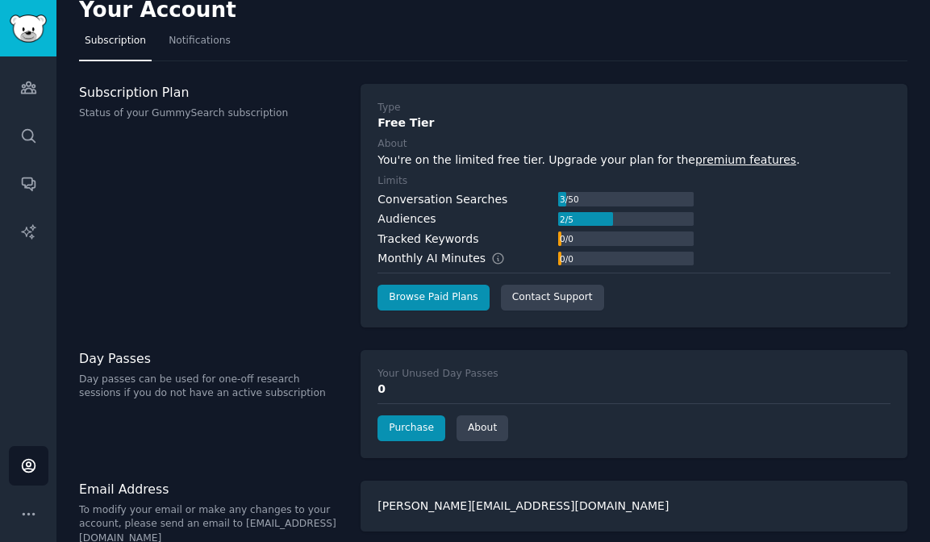
scroll to position [43, 0]
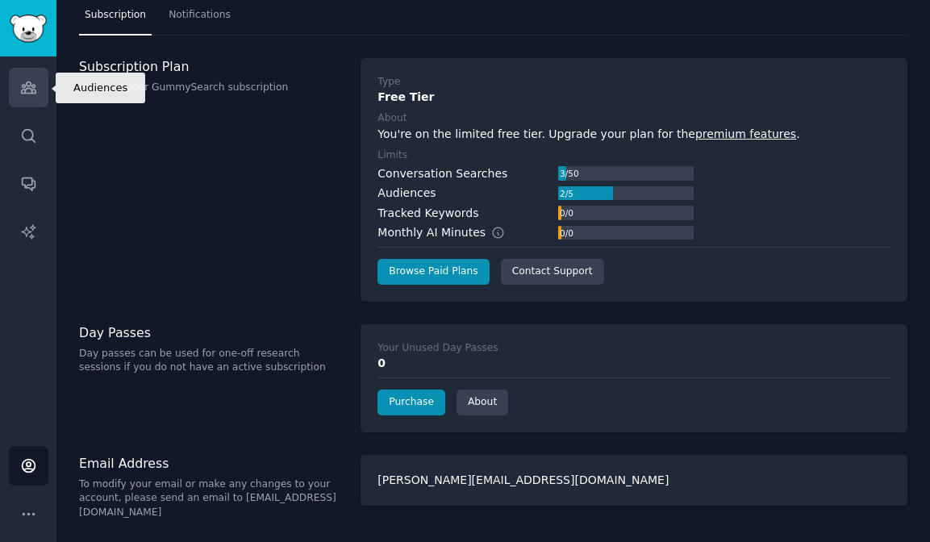
click at [38, 99] on link "Audiences" at bounding box center [29, 88] width 40 height 40
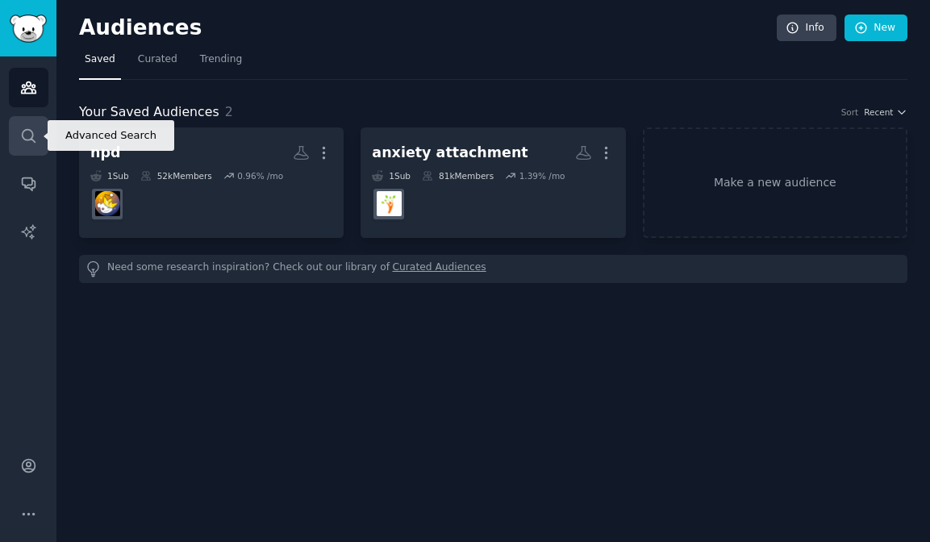
click at [24, 140] on icon "Sidebar" at bounding box center [28, 135] width 17 height 17
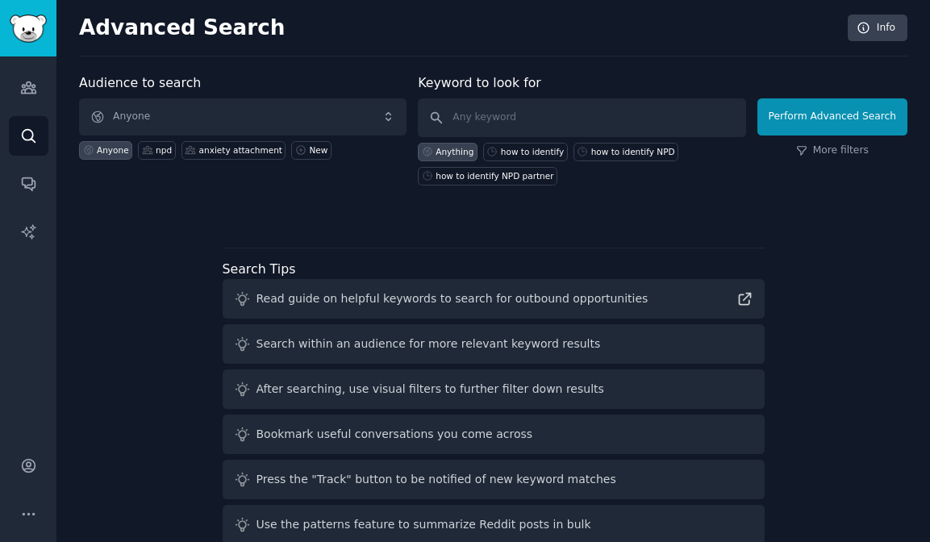
click at [24, 160] on div "Audiences Search Conversations AI Reports" at bounding box center [28, 242] width 56 height 373
click at [26, 170] on link "Conversations" at bounding box center [29, 184] width 40 height 40
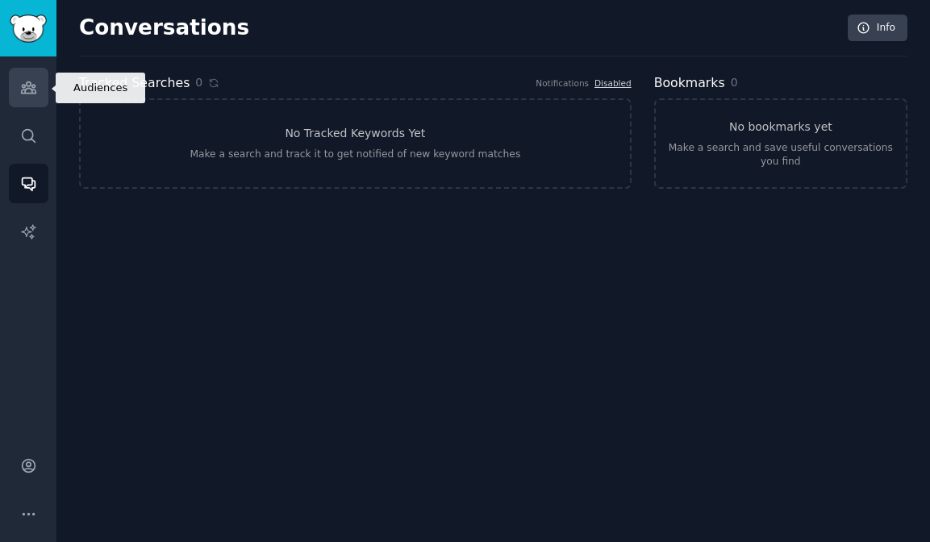
click at [45, 83] on link "Audiences" at bounding box center [29, 88] width 40 height 40
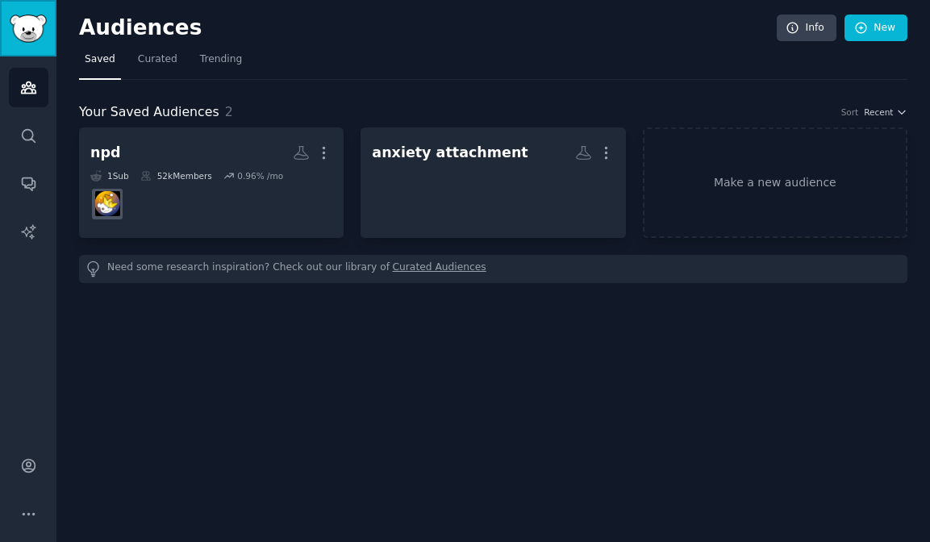
click at [20, 21] on img "Sidebar" at bounding box center [28, 29] width 37 height 28
click at [164, 65] on span "Curated" at bounding box center [158, 59] width 40 height 15
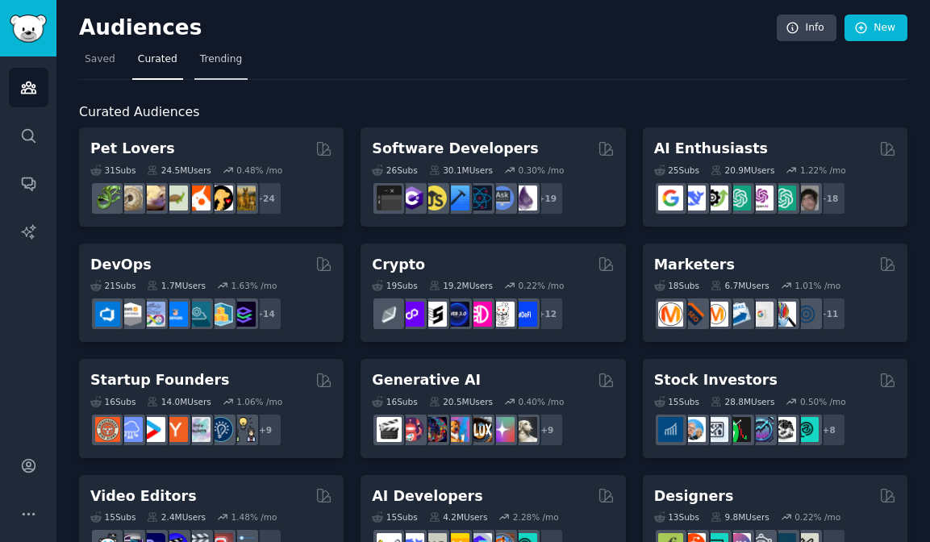
click at [227, 63] on span "Trending" at bounding box center [221, 59] width 42 height 15
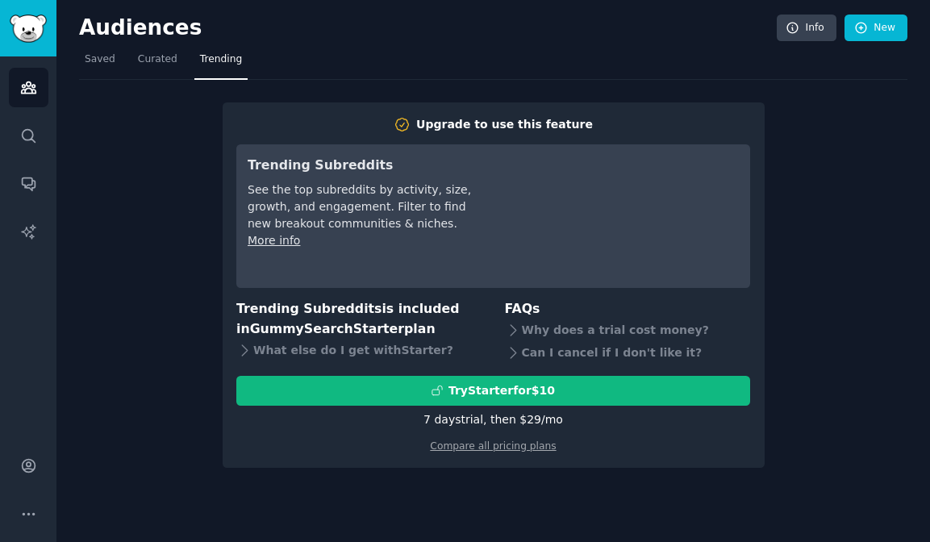
click at [131, 354] on div "Upgrade to use this feature Trending Subreddits See the top subreddits by activ…" at bounding box center [493, 274] width 828 height 388
click at [25, 232] on icon "Sidebar" at bounding box center [28, 231] width 17 height 17
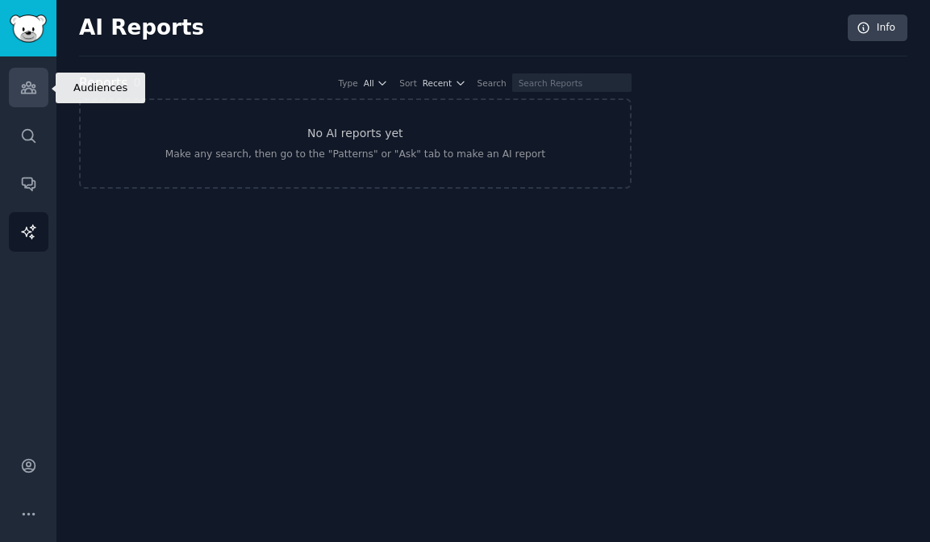
click at [33, 92] on icon "Sidebar" at bounding box center [28, 87] width 17 height 17
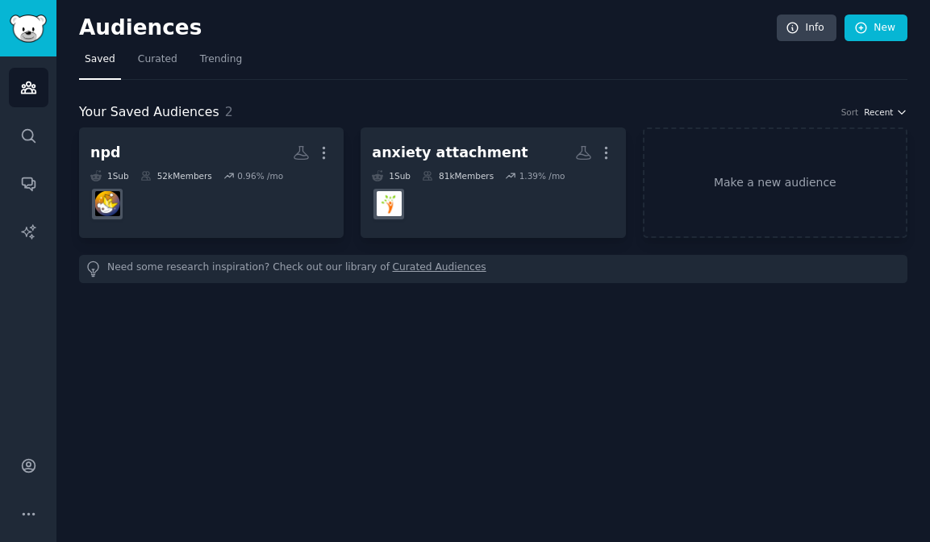
click at [868, 117] on span "Recent" at bounding box center [878, 111] width 29 height 11
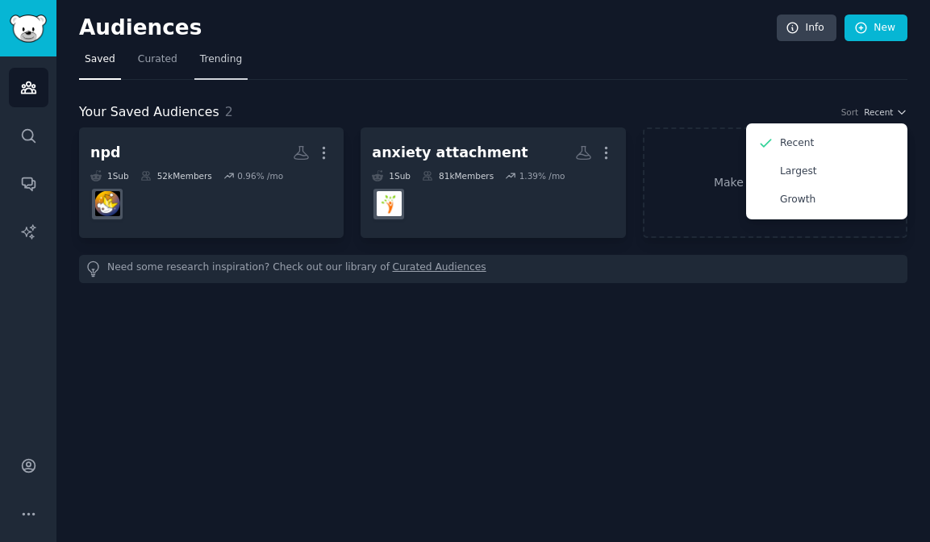
click at [218, 65] on span "Trending" at bounding box center [221, 59] width 42 height 15
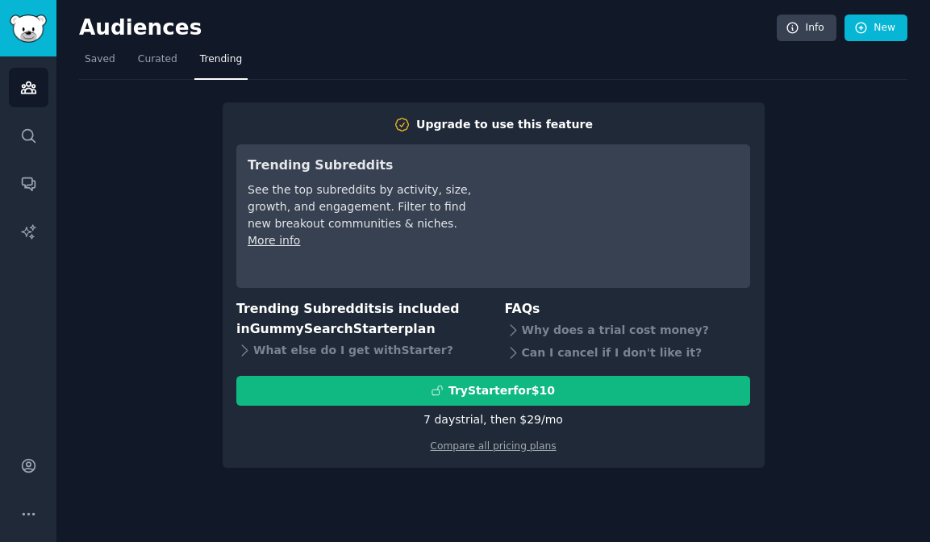
click at [152, 35] on h2 "Audiences" at bounding box center [428, 28] width 698 height 26
click at [148, 55] on span "Curated" at bounding box center [158, 59] width 40 height 15
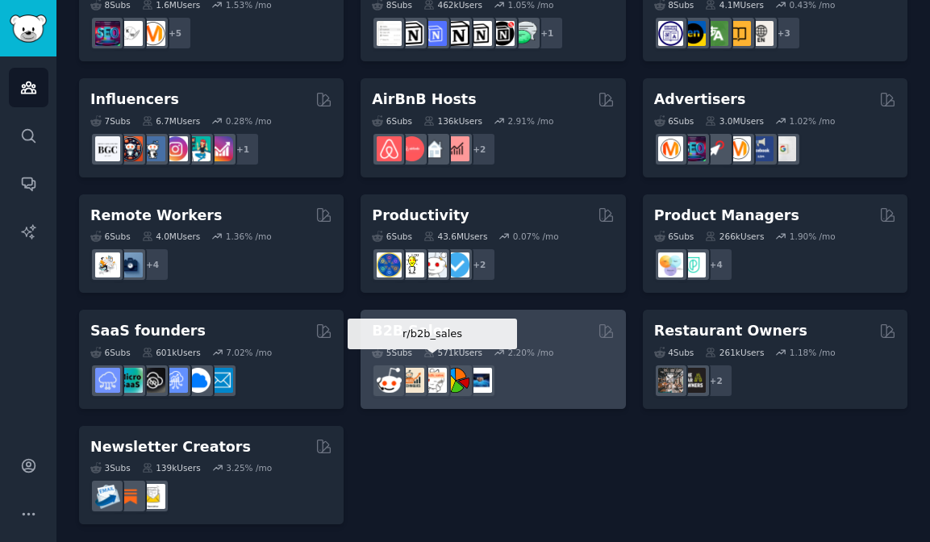
scroll to position [1205, 0]
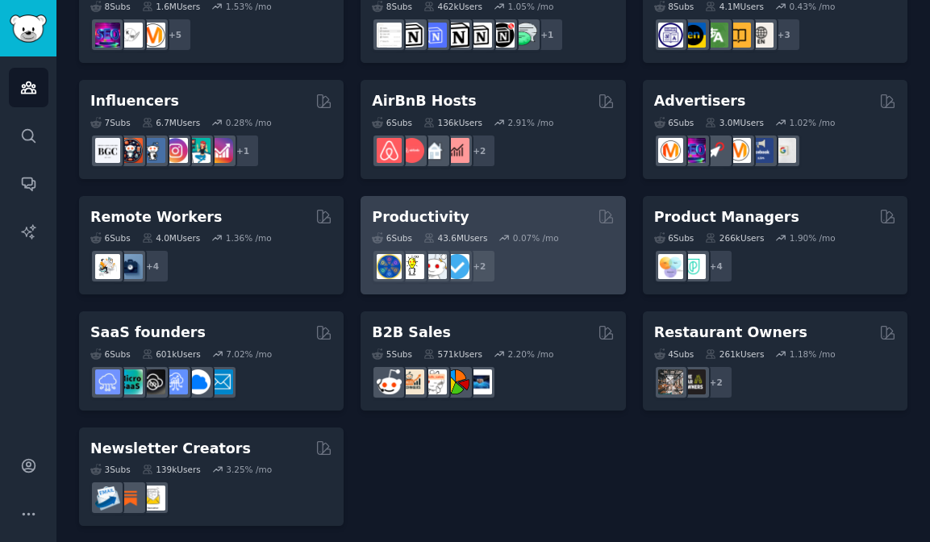
click at [377, 229] on div "6 Sub s 43.6M Users 0.07 % /mo r/LifeProTips + 2" at bounding box center [493, 255] width 242 height 56
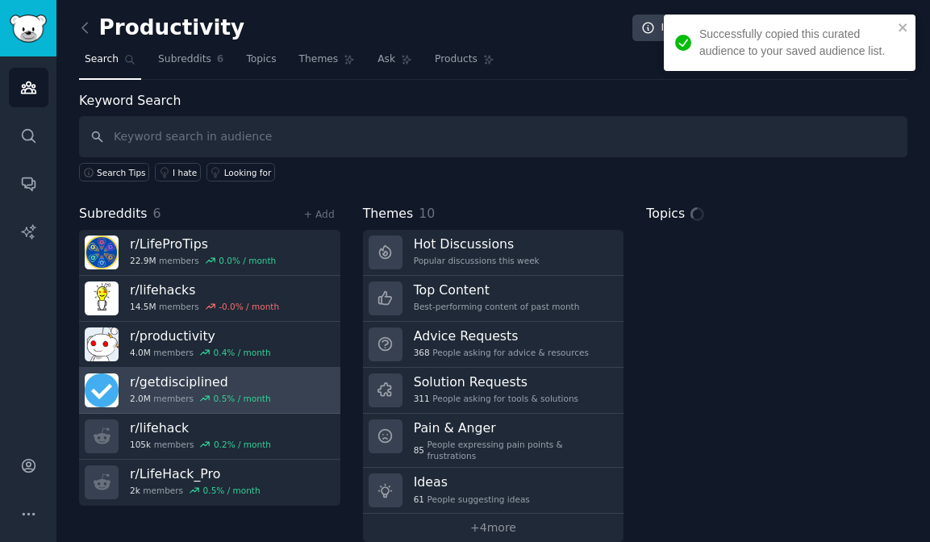
scroll to position [14, 0]
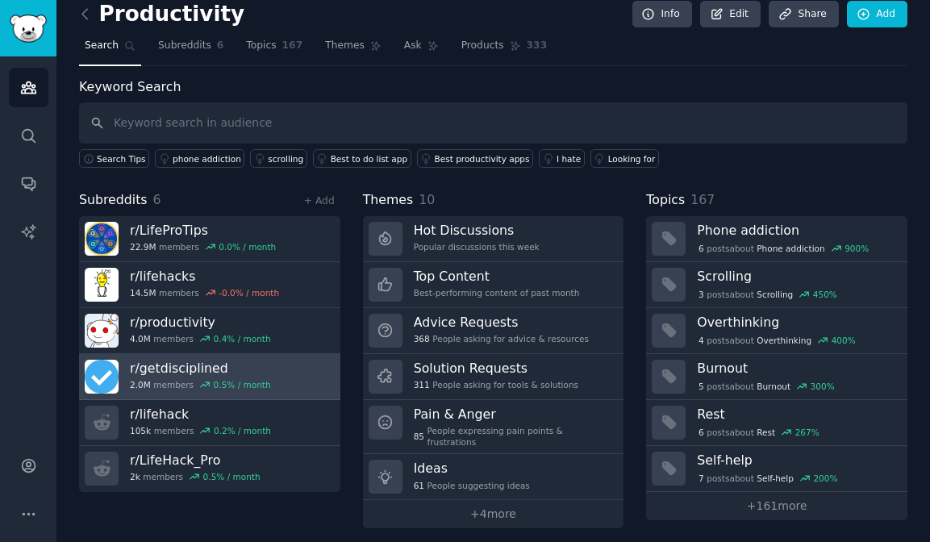
click at [178, 385] on div "2.0M members 0.5 % / month" at bounding box center [200, 384] width 141 height 11
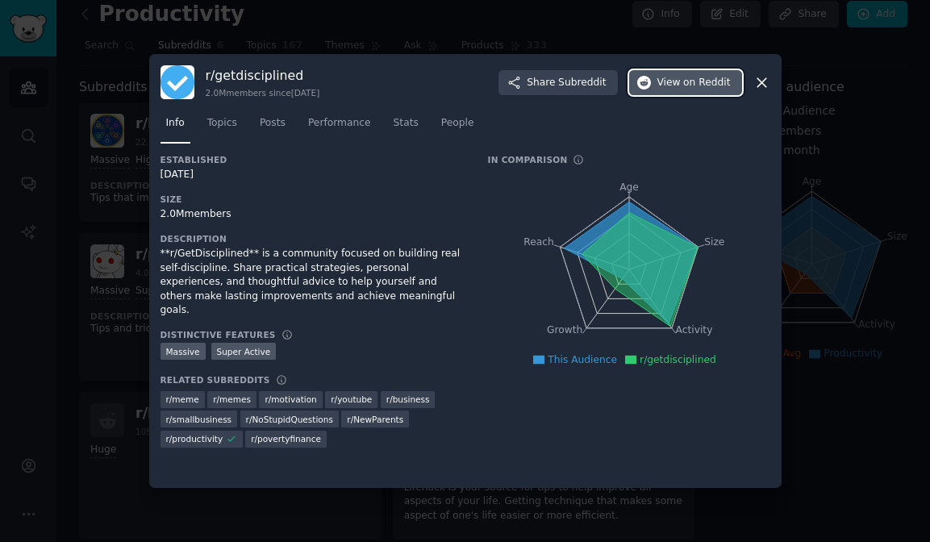
click at [678, 90] on button "View on Reddit" at bounding box center [685, 83] width 113 height 26
click at [760, 78] on icon at bounding box center [761, 82] width 17 height 17
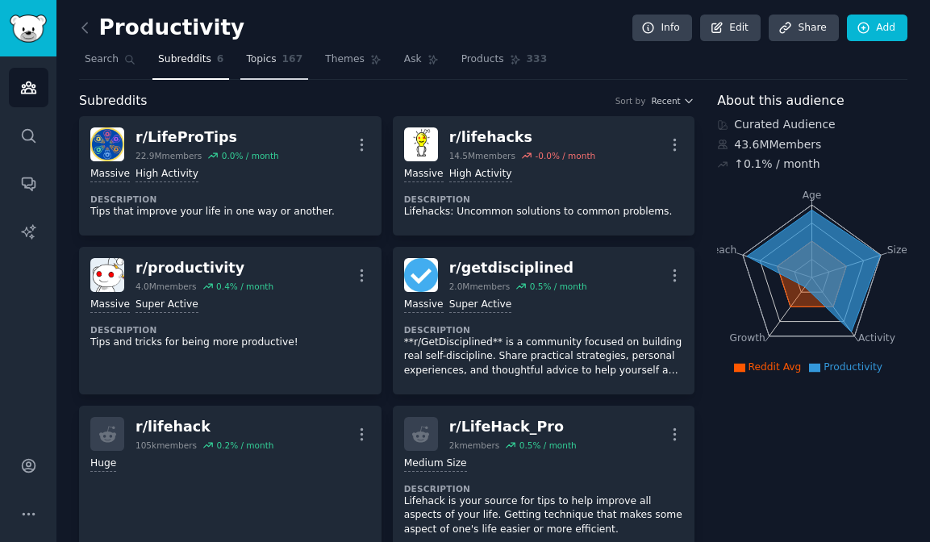
click at [274, 69] on link "Topics 167" at bounding box center [274, 63] width 68 height 33
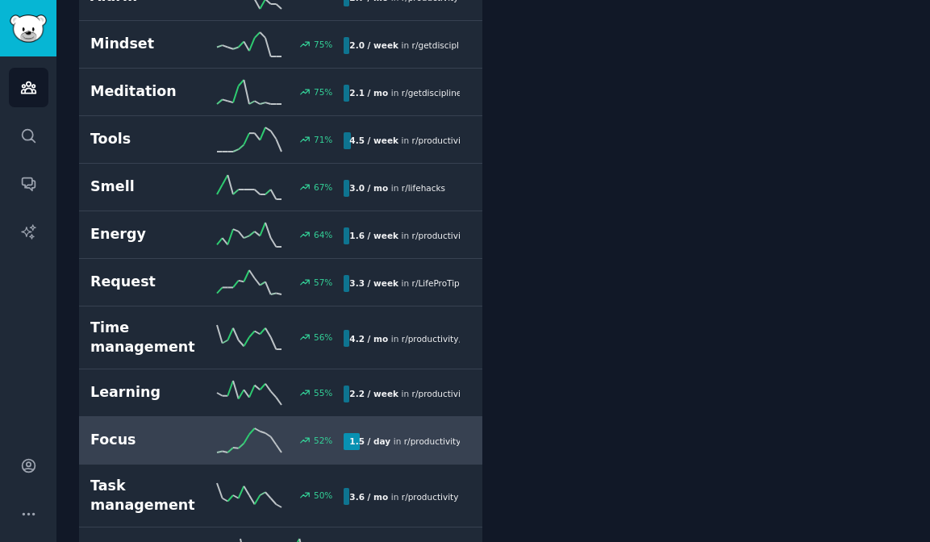
click at [168, 430] on h2 "Focus" at bounding box center [153, 440] width 127 height 20
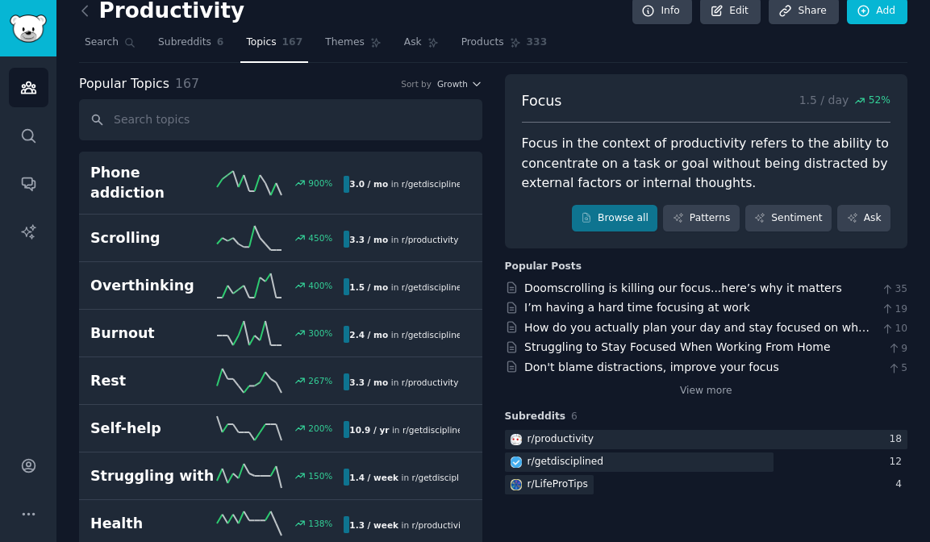
scroll to position [16, 0]
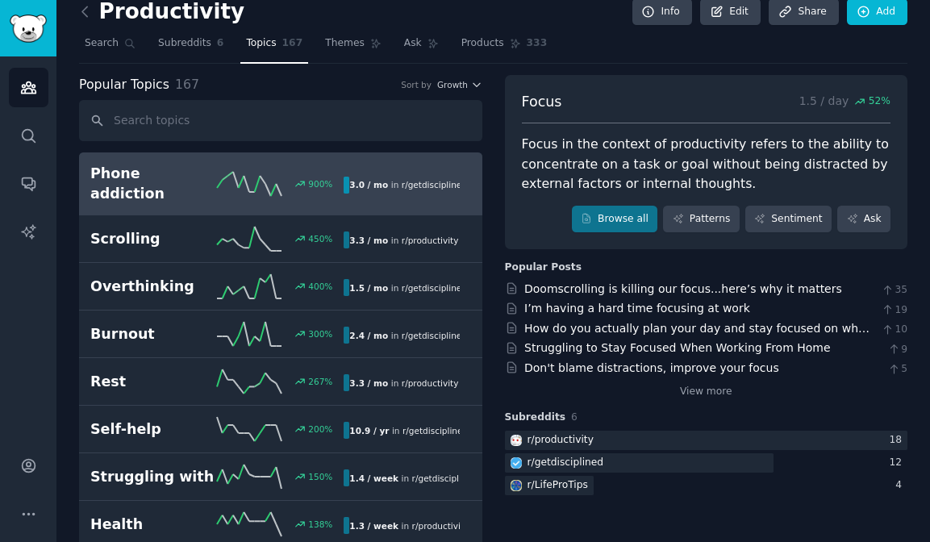
click at [245, 172] on icon at bounding box center [249, 184] width 65 height 24
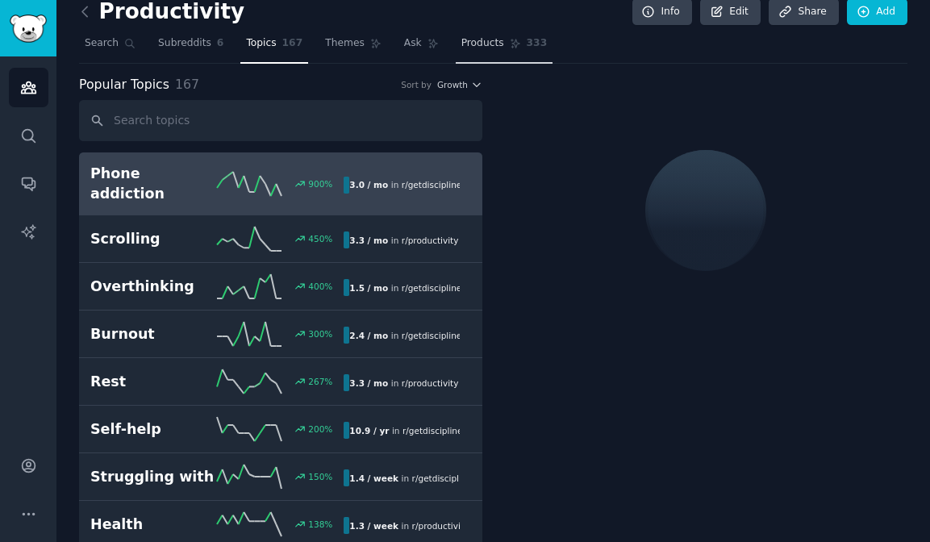
click at [507, 54] on link "Products 333" at bounding box center [504, 47] width 97 height 33
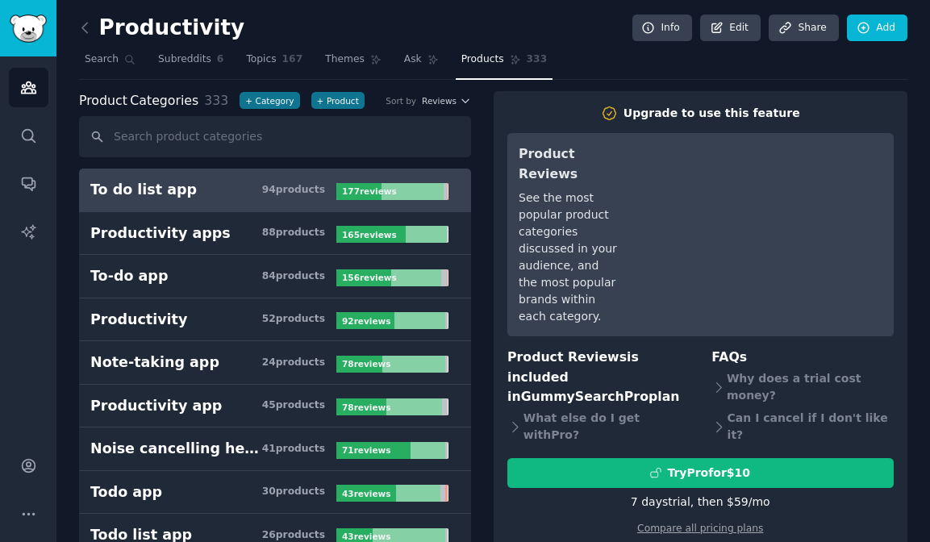
click at [45, 315] on div "Audiences Search Conversations AI Reports" at bounding box center [28, 242] width 56 height 373
click at [85, 29] on icon at bounding box center [85, 27] width 17 height 17
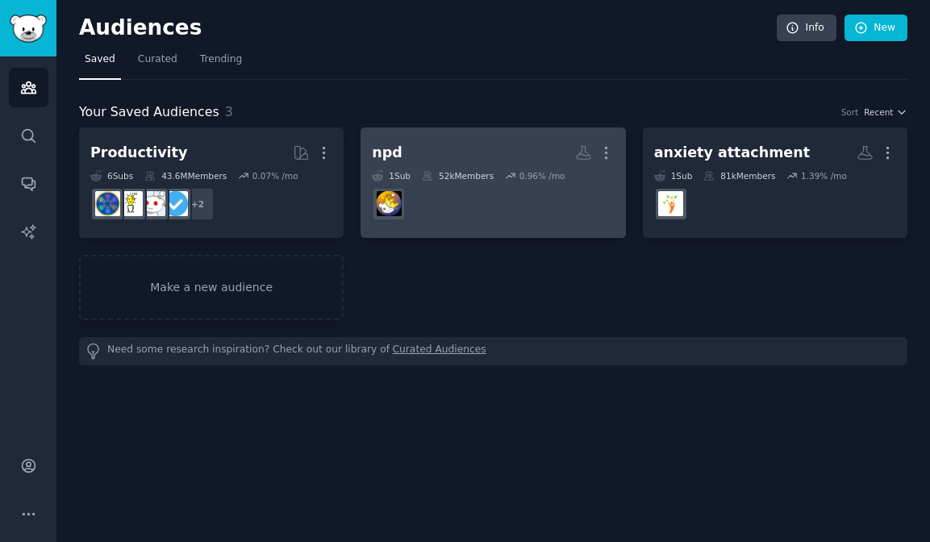
click at [466, 190] on dd at bounding box center [493, 203] width 242 height 45
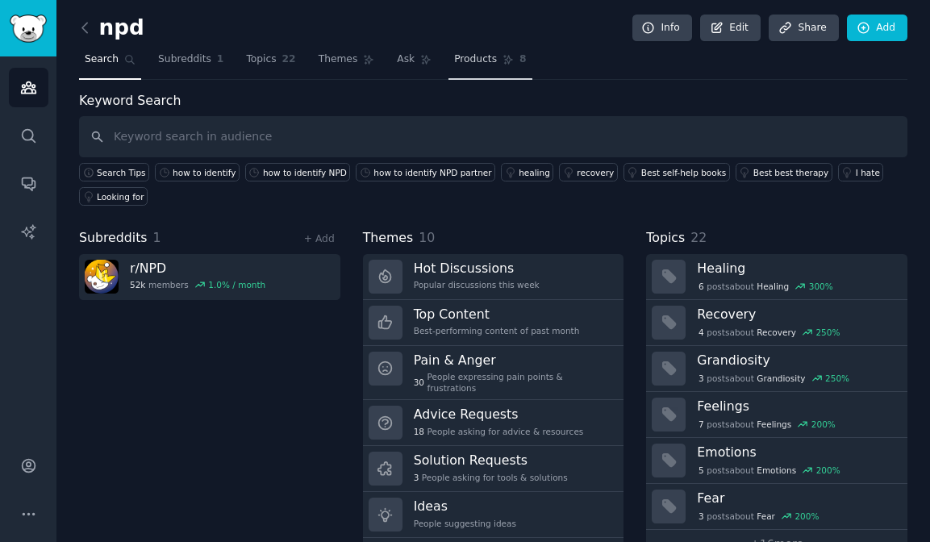
click at [480, 63] on span "Products" at bounding box center [475, 59] width 43 height 15
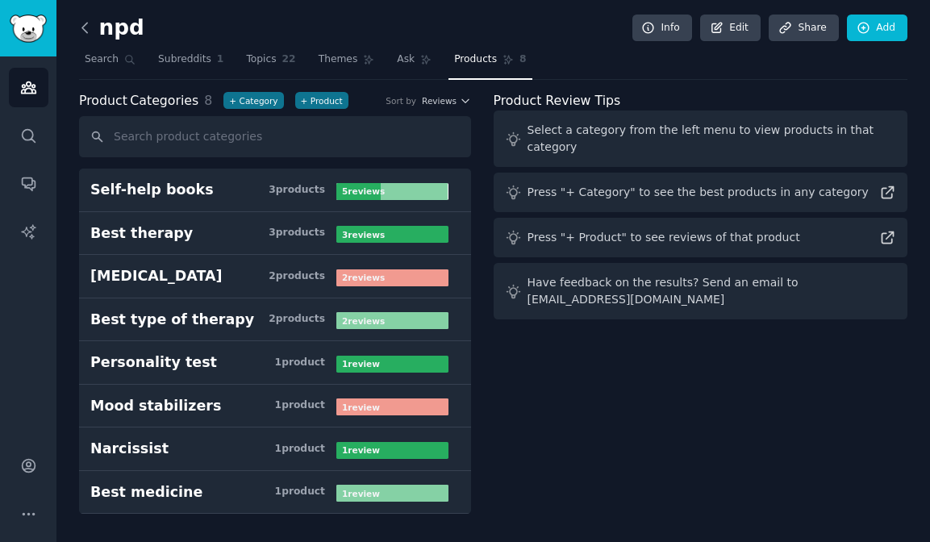
click at [87, 32] on icon at bounding box center [84, 28] width 5 height 10
